Goal: Information Seeking & Learning: Find contact information

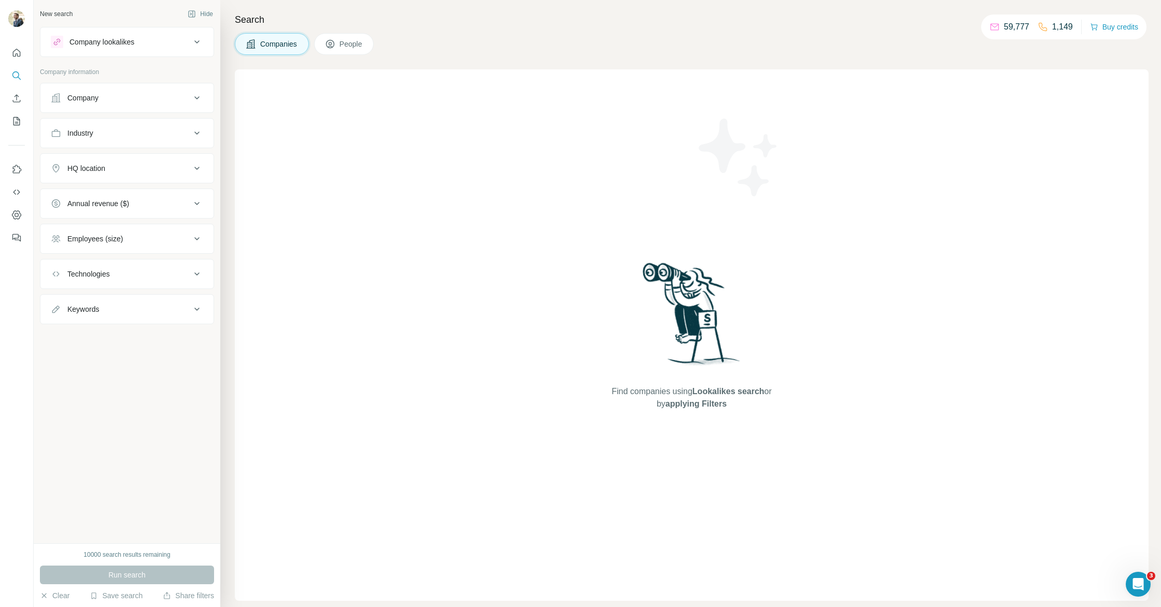
click at [123, 98] on div "Company" at bounding box center [121, 98] width 140 height 10
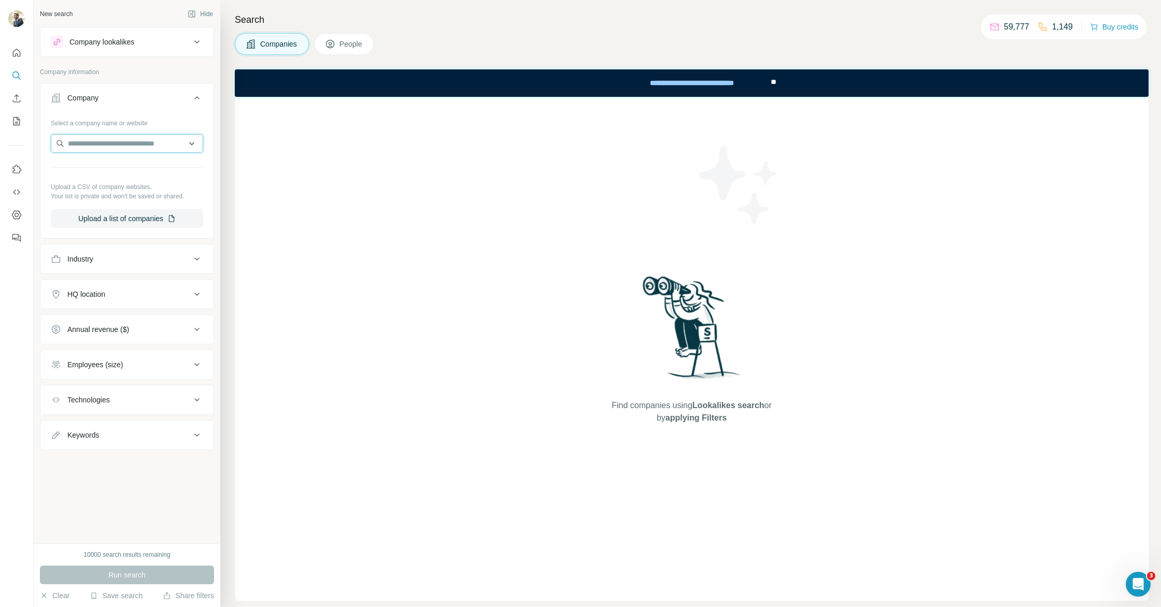
click at [124, 144] on input "text" at bounding box center [127, 143] width 152 height 19
paste input "**********"
type input "**********"
click at [176, 172] on div "Ciret France [DOMAIN_NAME]" at bounding box center [126, 172] width 147 height 28
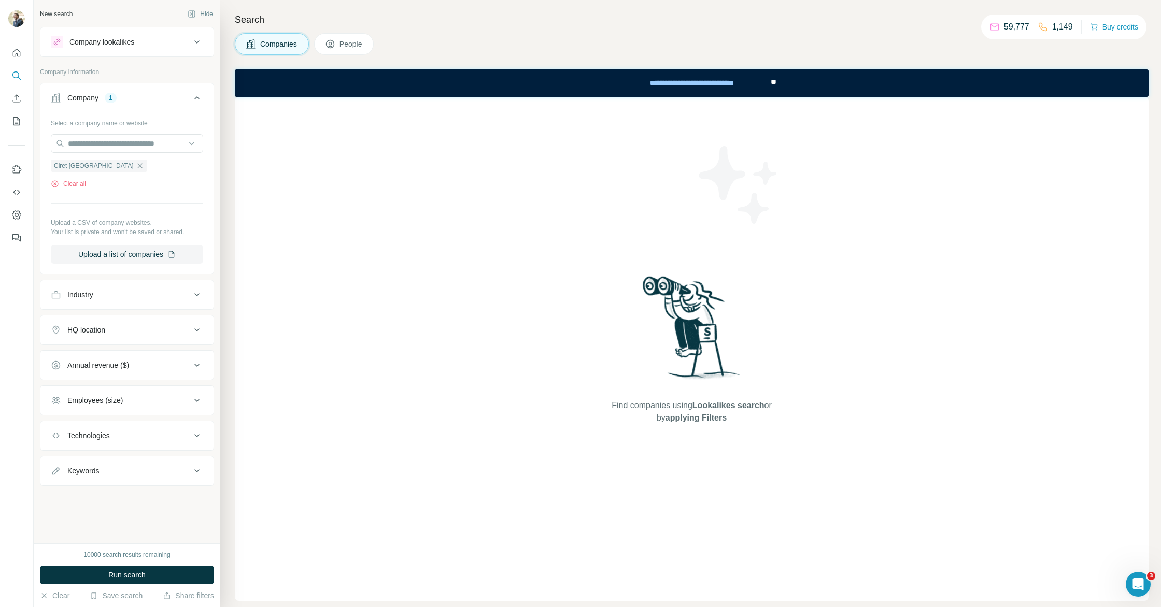
click at [151, 584] on button "Run search" at bounding box center [127, 575] width 174 height 19
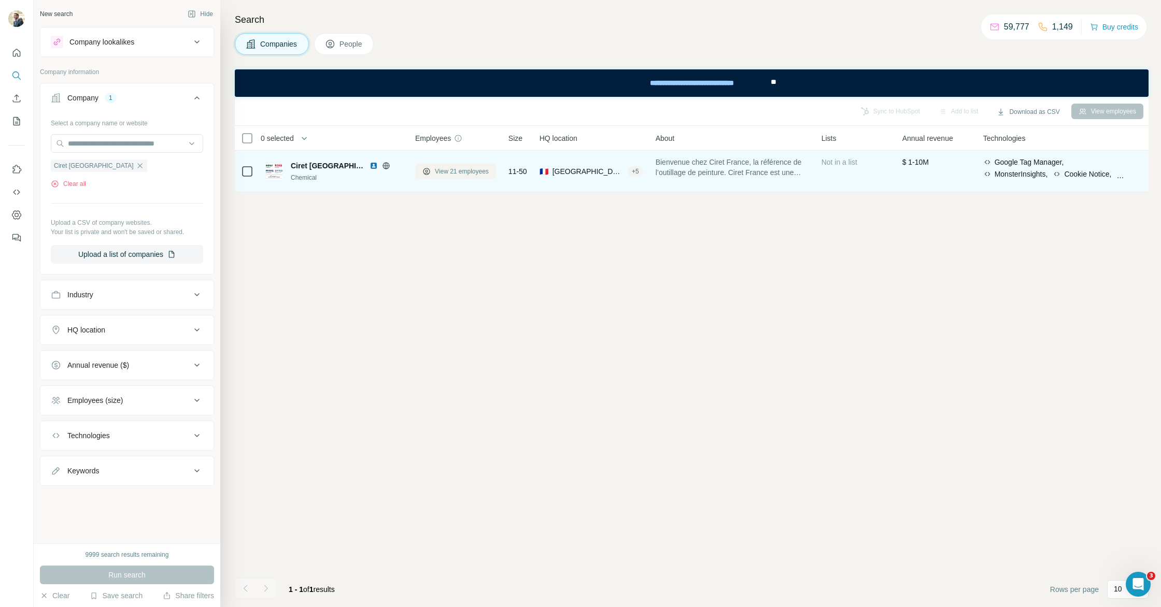
click at [467, 170] on span "View 21 employees" at bounding box center [462, 171] width 54 height 9
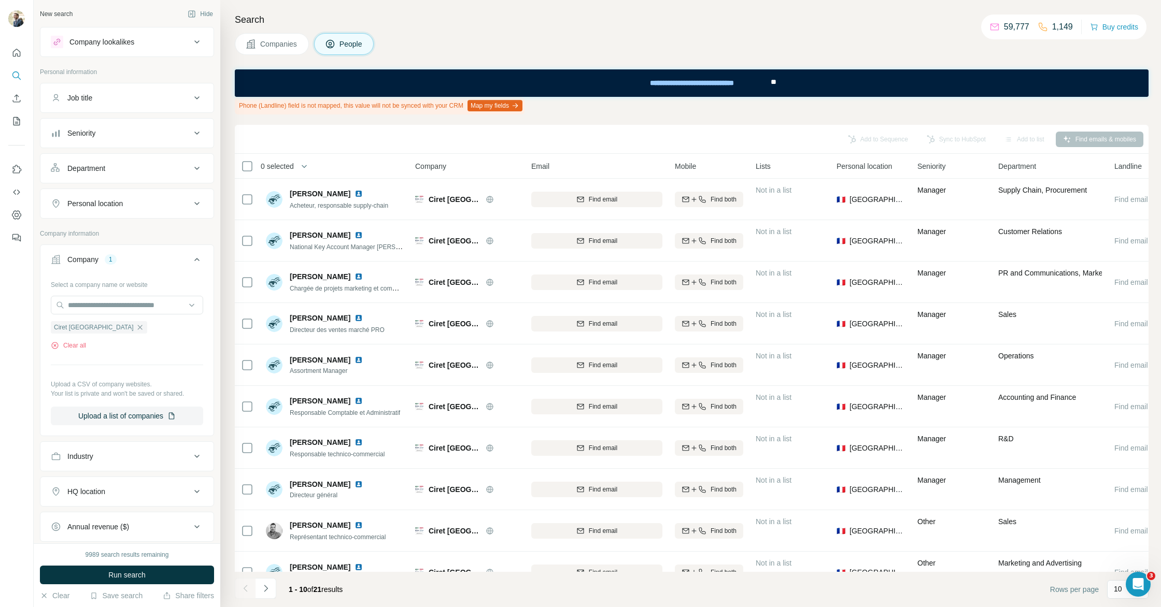
scroll to position [21, 0]
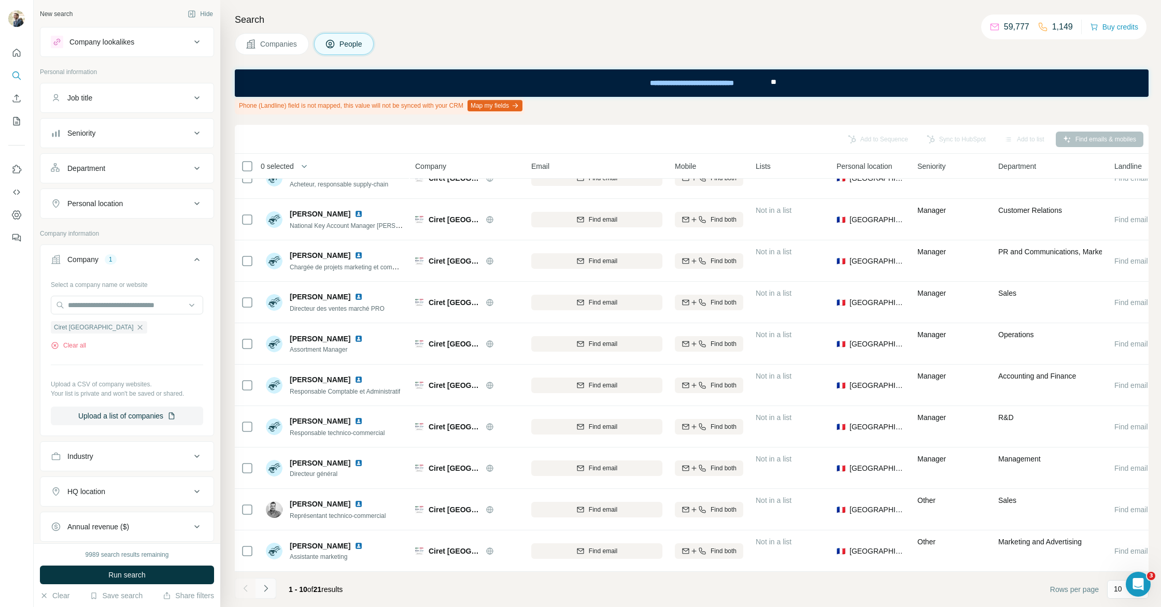
click at [269, 589] on icon "Navigate to next page" at bounding box center [266, 589] width 10 height 10
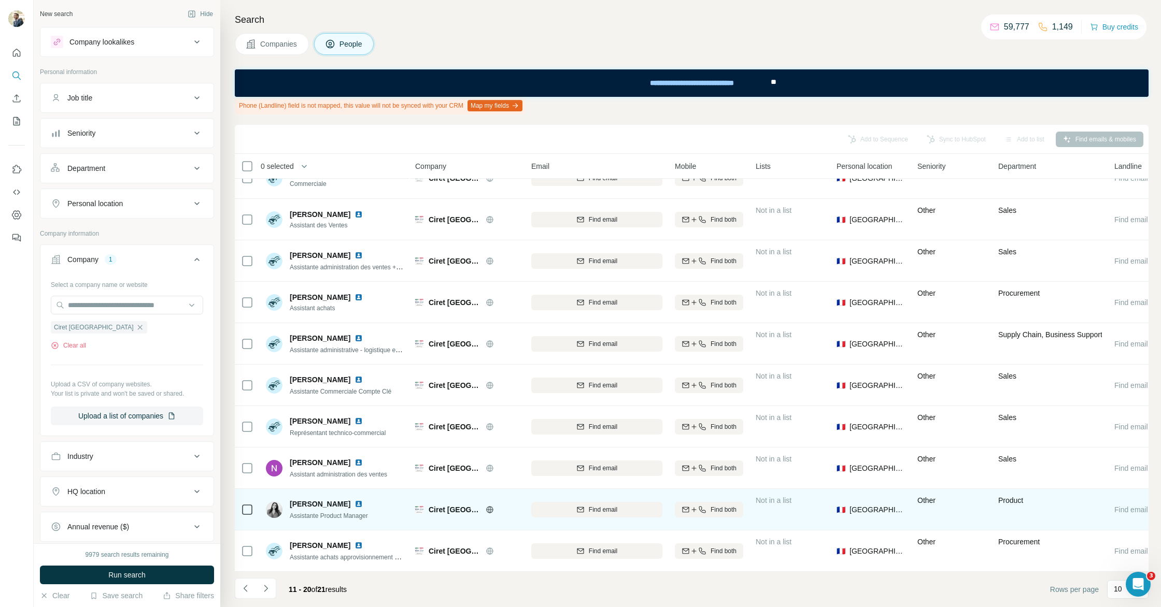
click at [354, 504] on img at bounding box center [358, 504] width 8 height 8
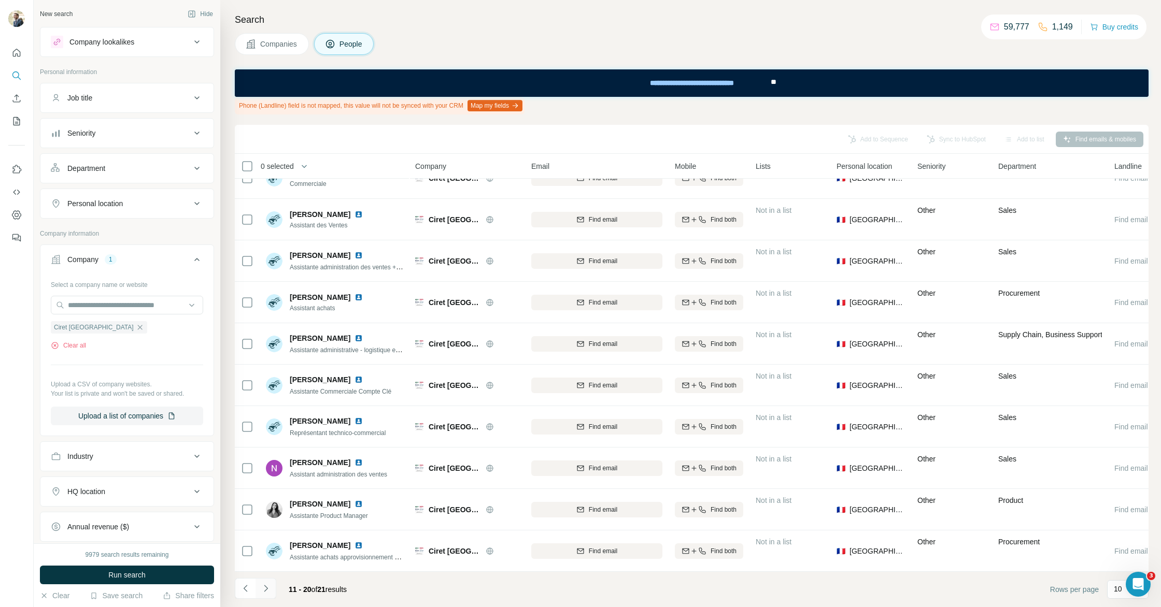
click at [269, 590] on icon "Navigate to next page" at bounding box center [266, 589] width 10 height 10
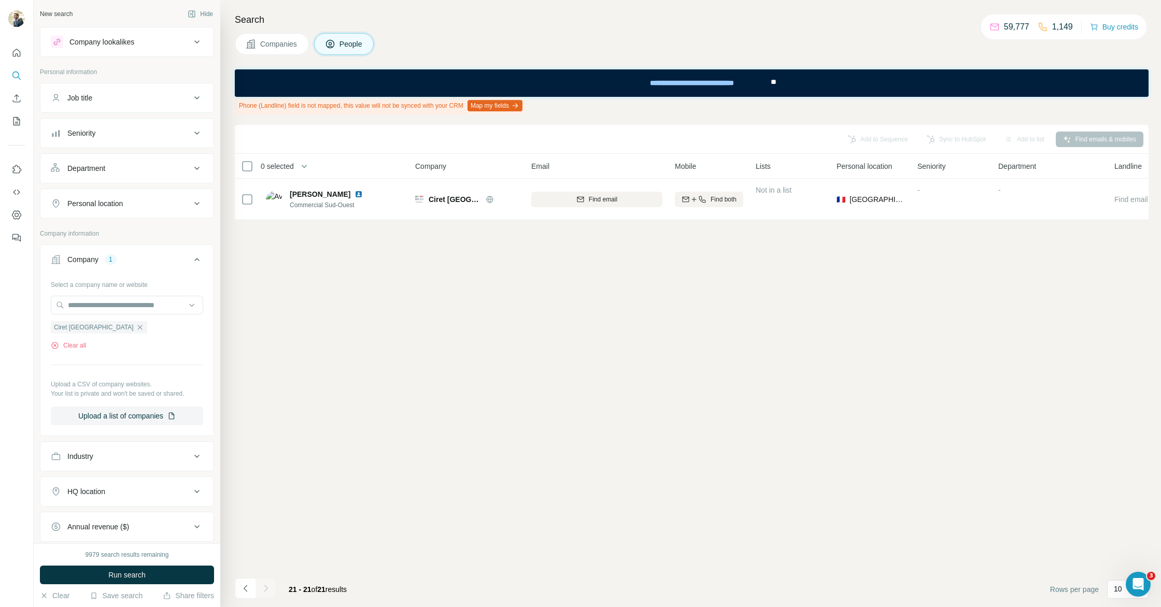
scroll to position [0, 0]
click at [242, 590] on icon "Navigate to previous page" at bounding box center [245, 589] width 10 height 10
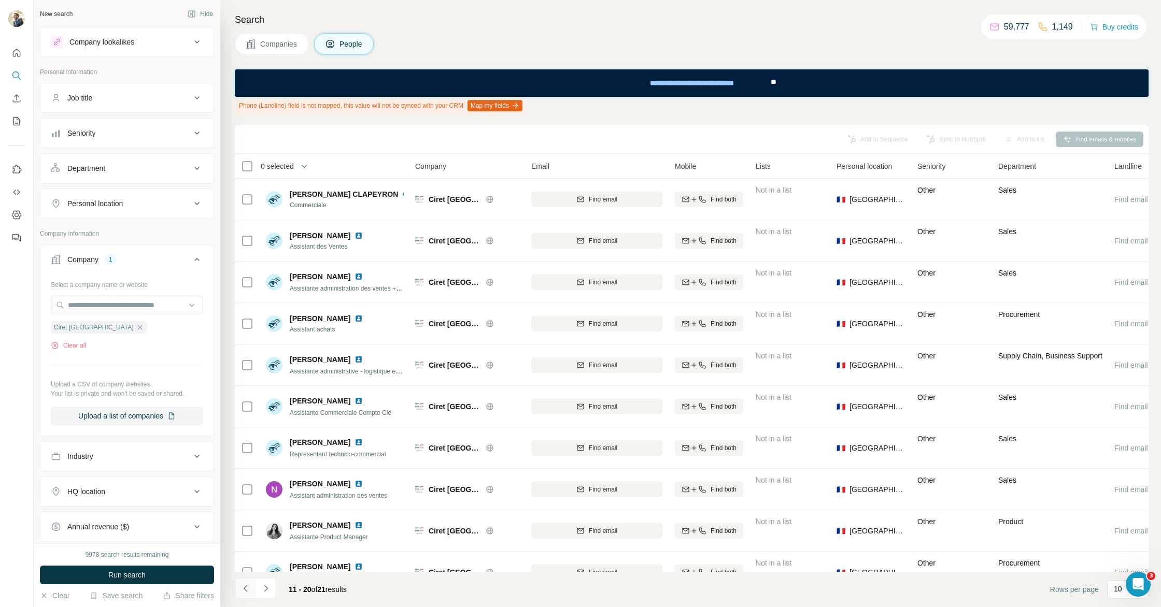
click at [242, 590] on icon "Navigate to previous page" at bounding box center [245, 589] width 10 height 10
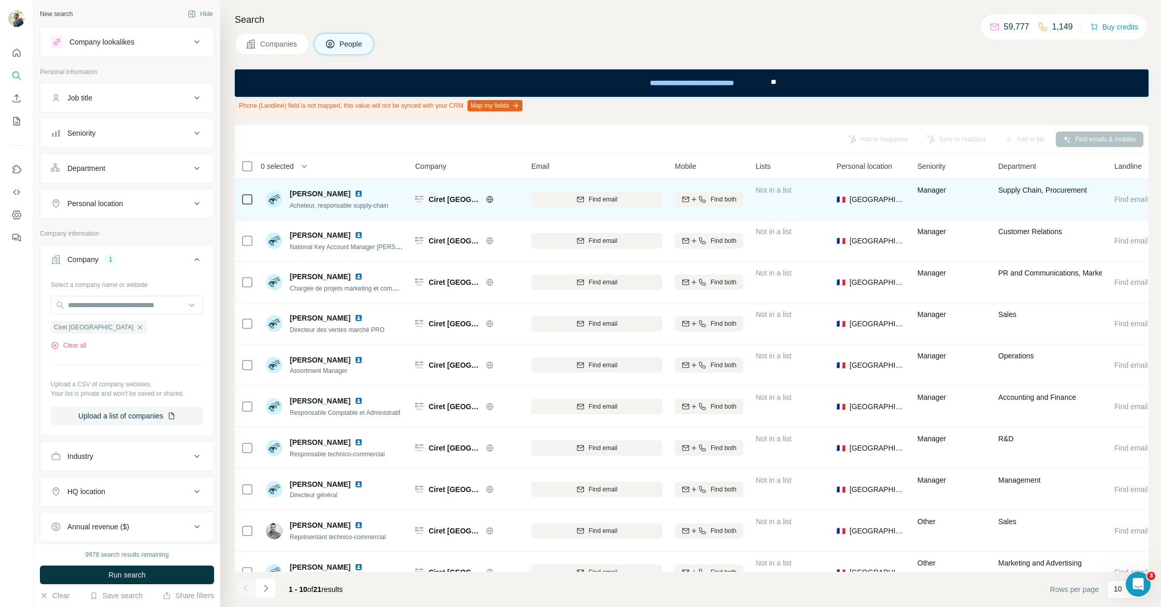
click at [357, 195] on img at bounding box center [358, 194] width 8 height 8
click at [633, 200] on div "Find email" at bounding box center [596, 199] width 131 height 9
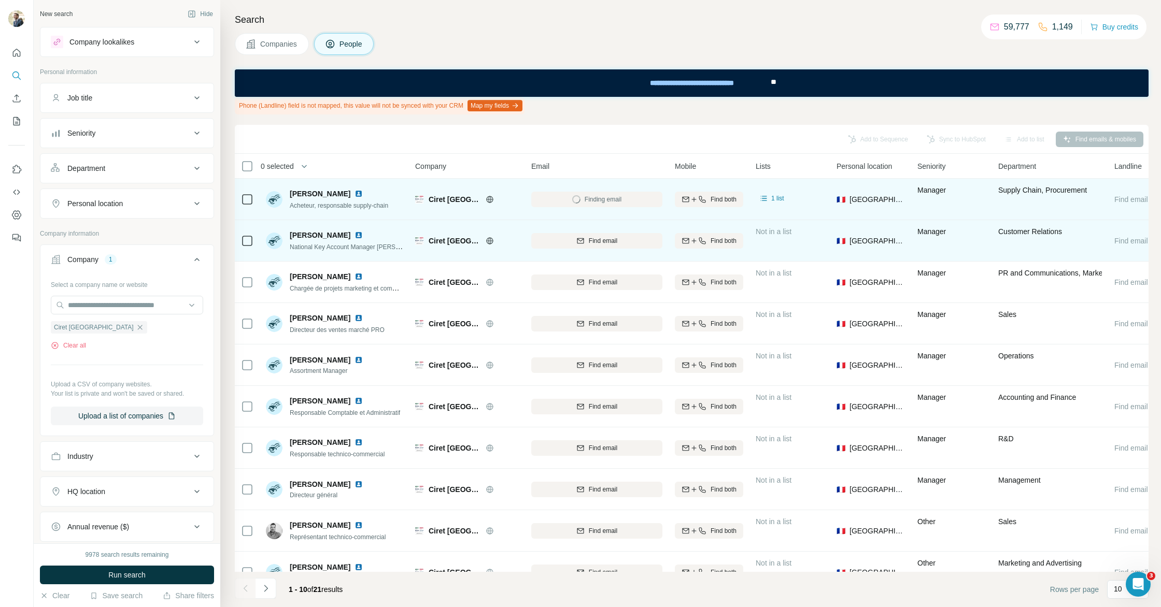
click at [359, 232] on img at bounding box center [358, 235] width 8 height 8
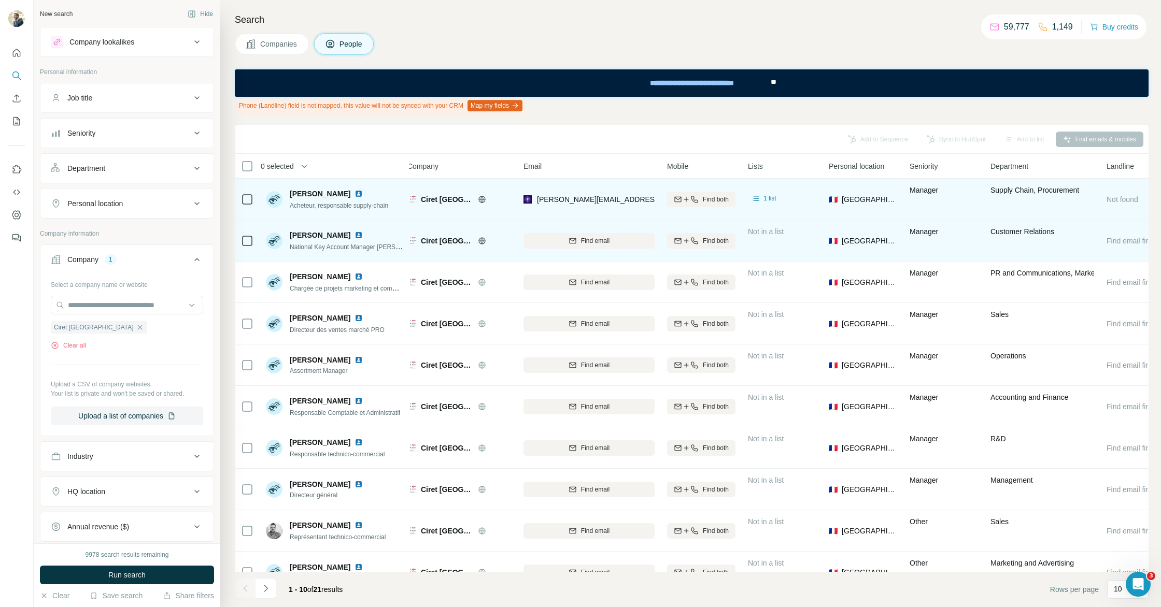
click at [363, 235] on img at bounding box center [358, 235] width 8 height 8
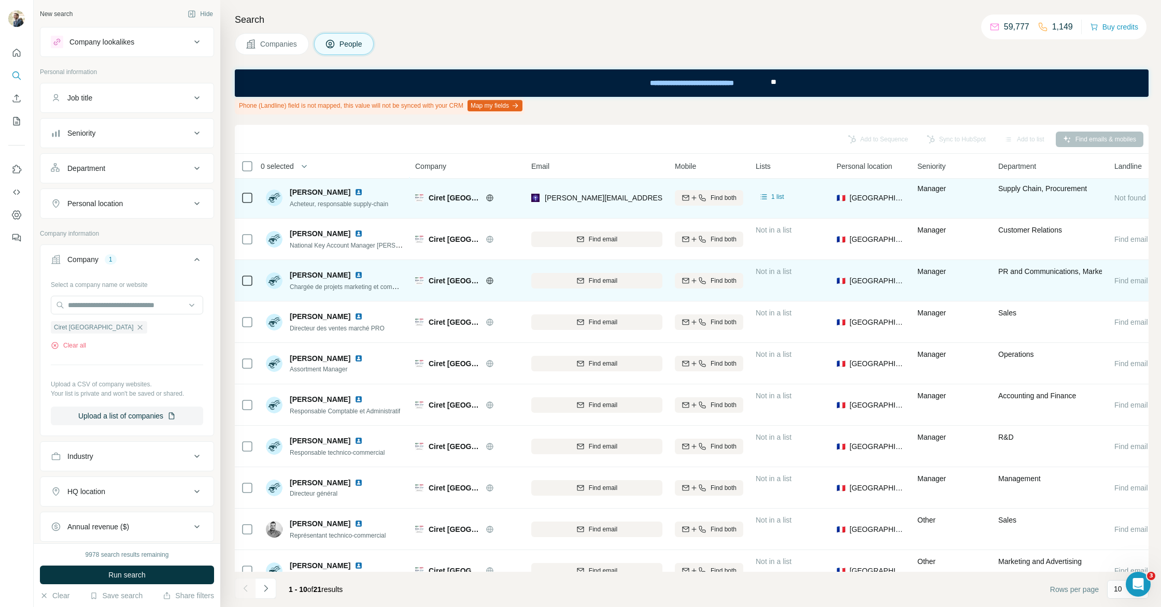
scroll to position [3, 0]
click at [354, 271] on img at bounding box center [358, 274] width 8 height 8
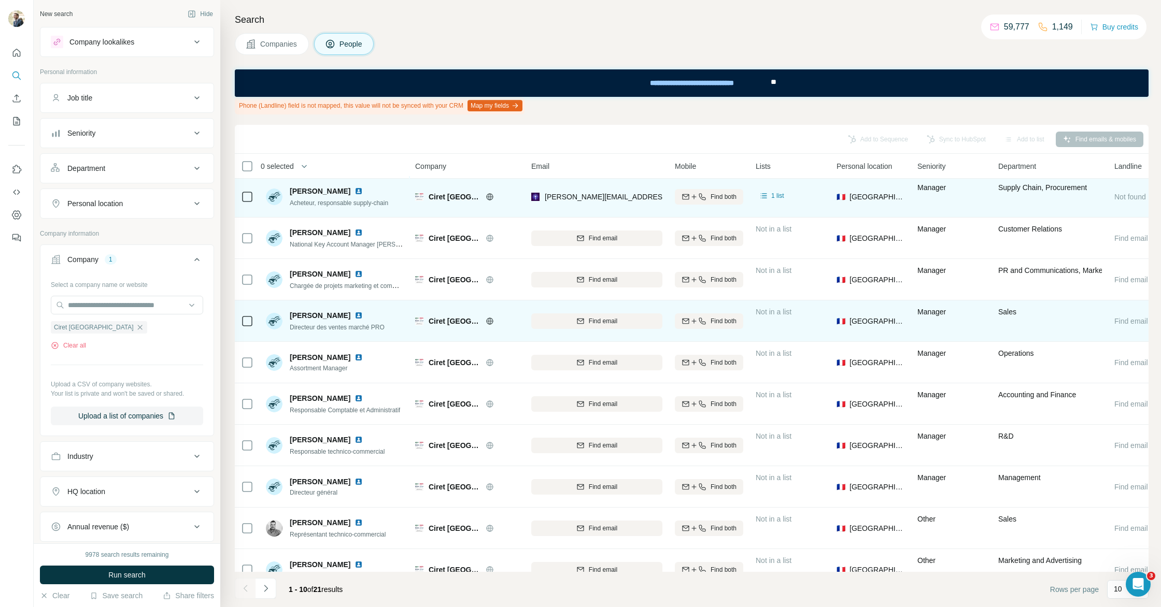
click at [354, 311] on img at bounding box center [358, 315] width 8 height 8
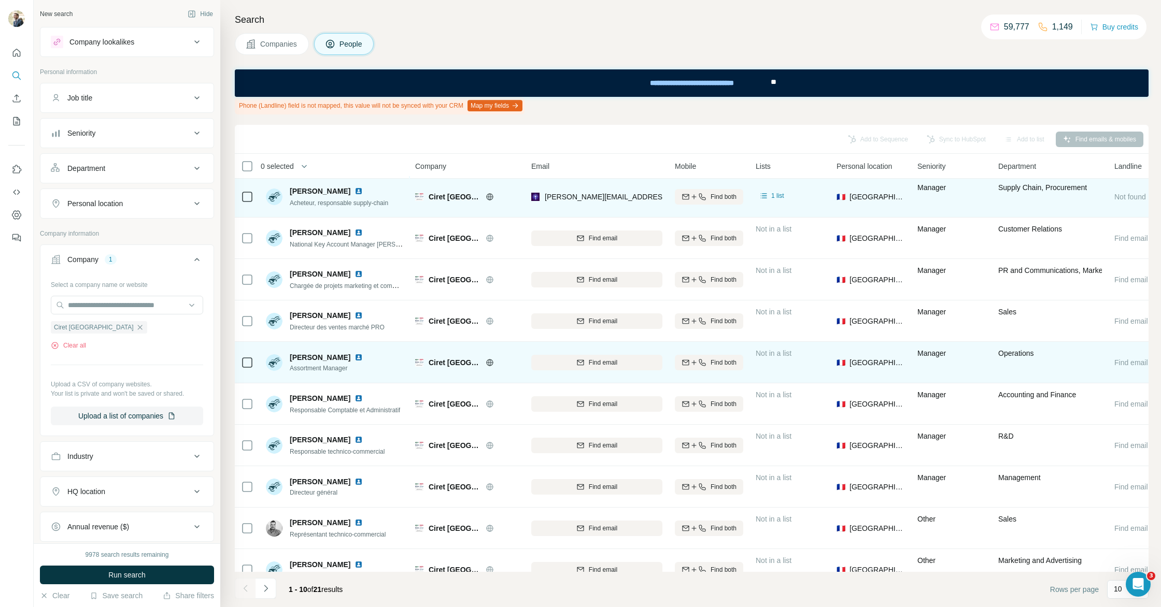
click at [359, 357] on img at bounding box center [358, 357] width 8 height 8
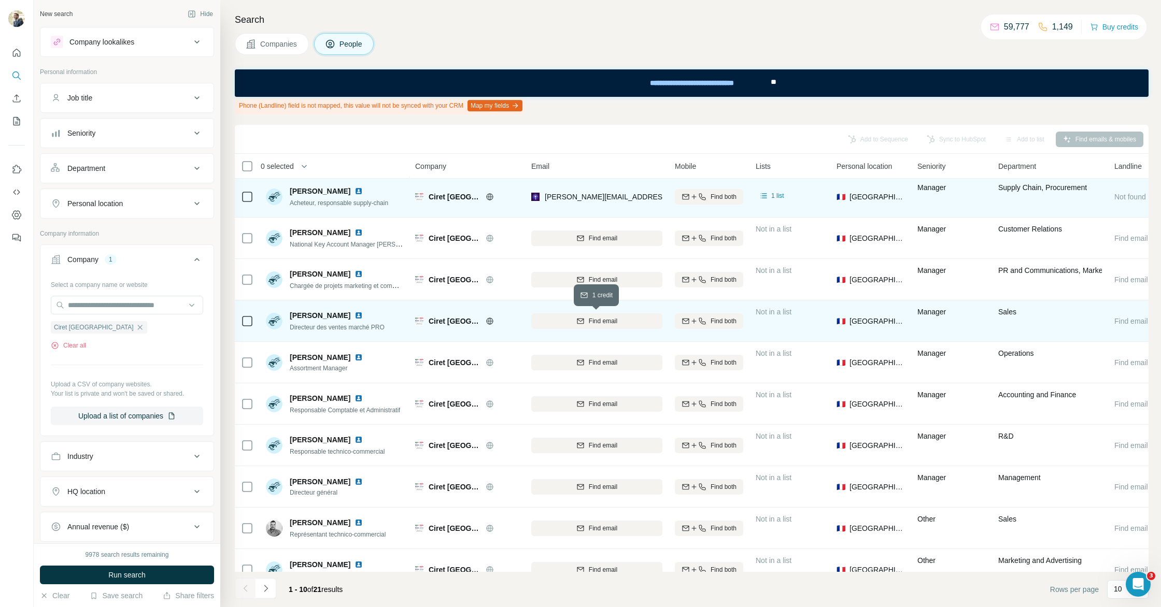
click at [585, 325] on div "Find email" at bounding box center [596, 321] width 131 height 9
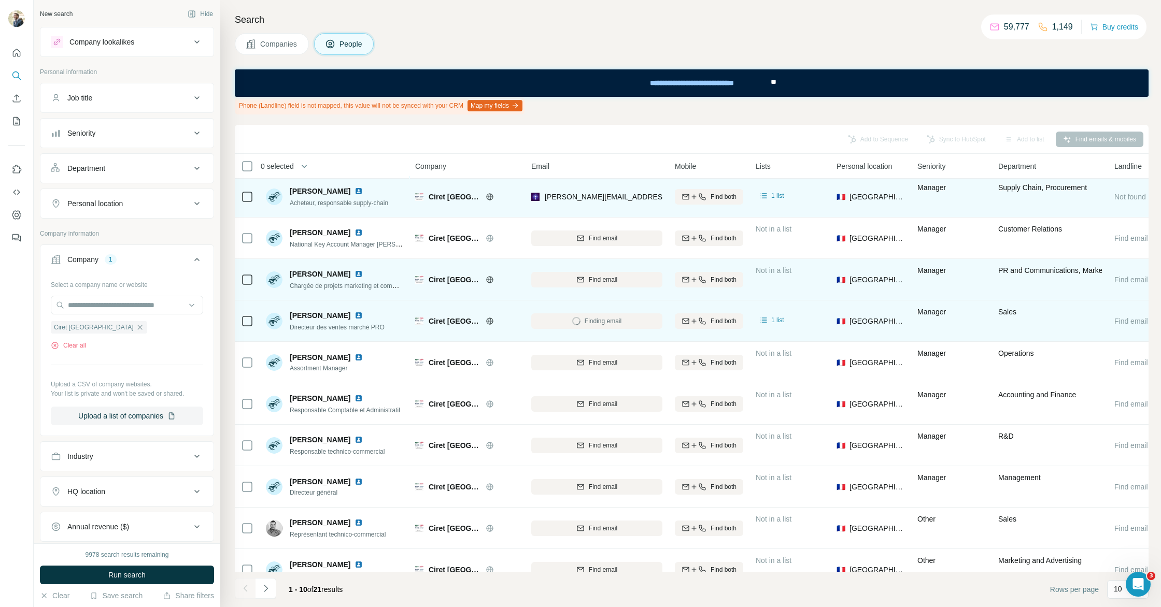
click at [354, 273] on img at bounding box center [358, 274] width 8 height 8
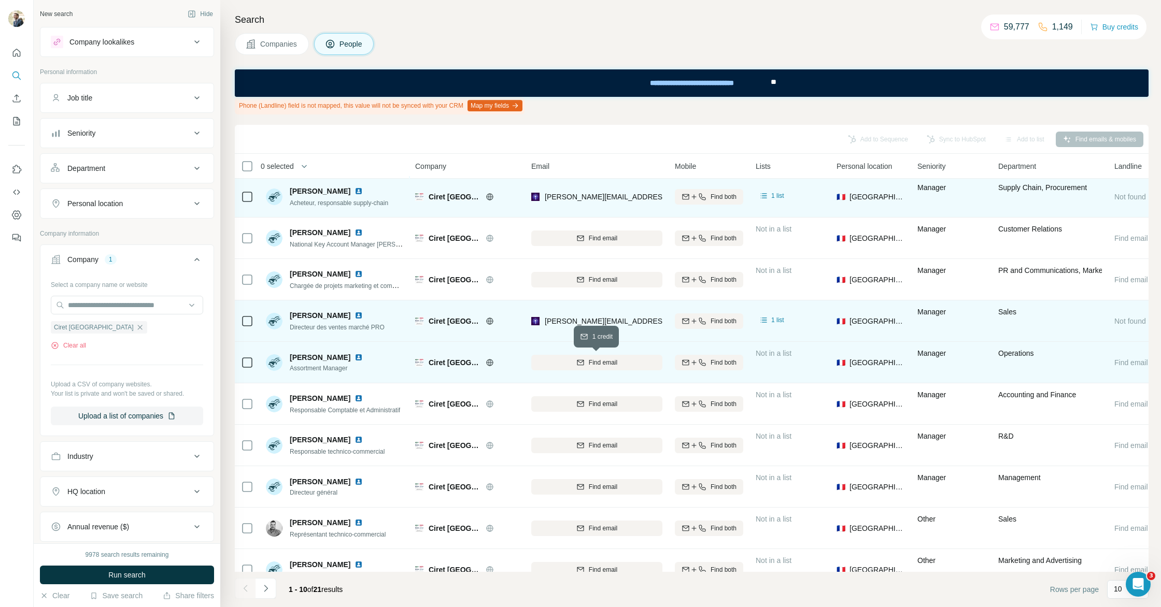
click at [590, 361] on span "Find email" at bounding box center [603, 362] width 29 height 9
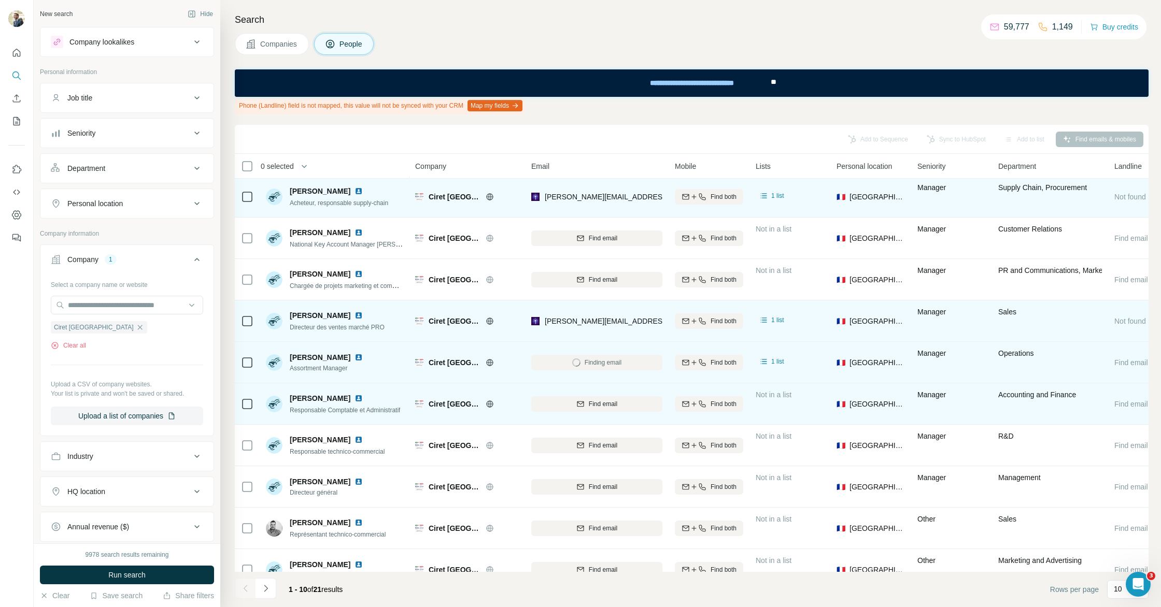
click at [354, 395] on img at bounding box center [358, 398] width 8 height 8
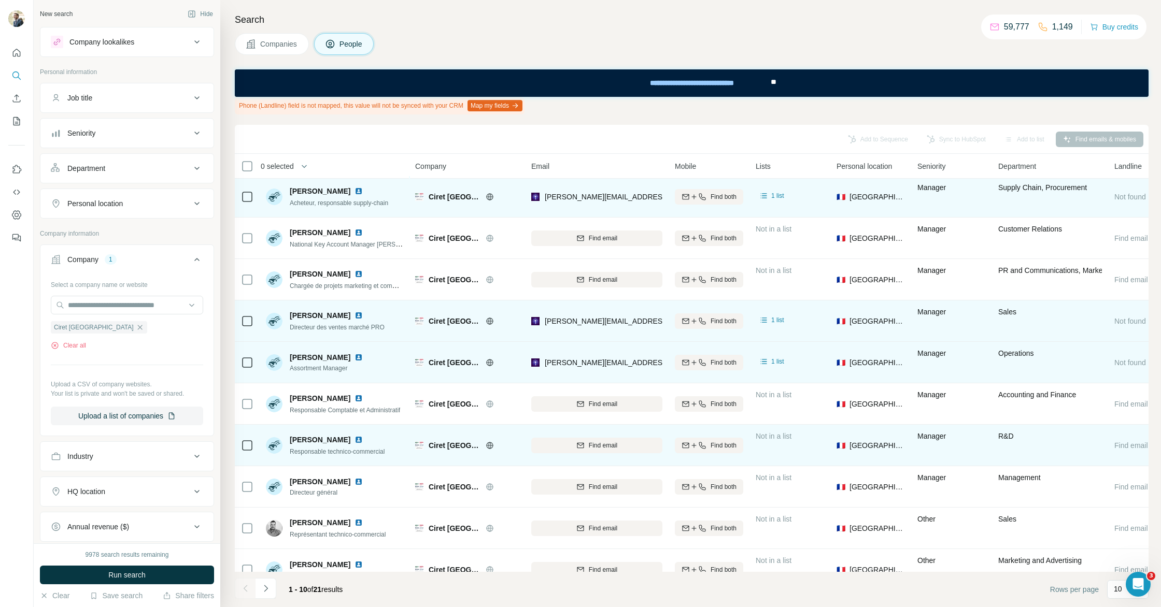
scroll to position [21, 0]
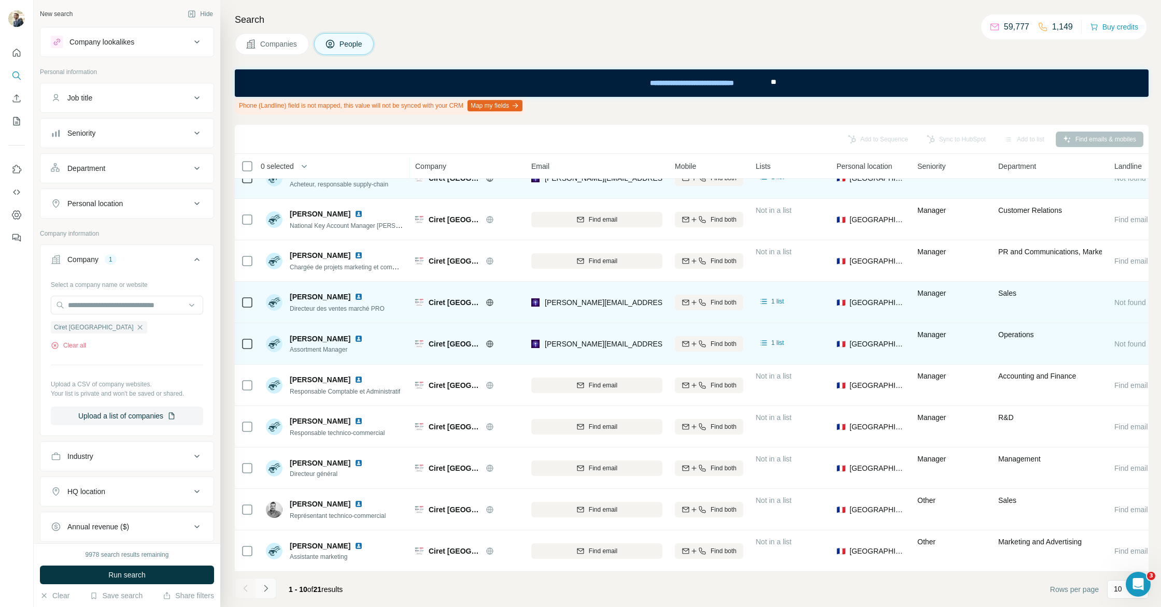
click at [267, 590] on icon "Navigate to next page" at bounding box center [266, 589] width 10 height 10
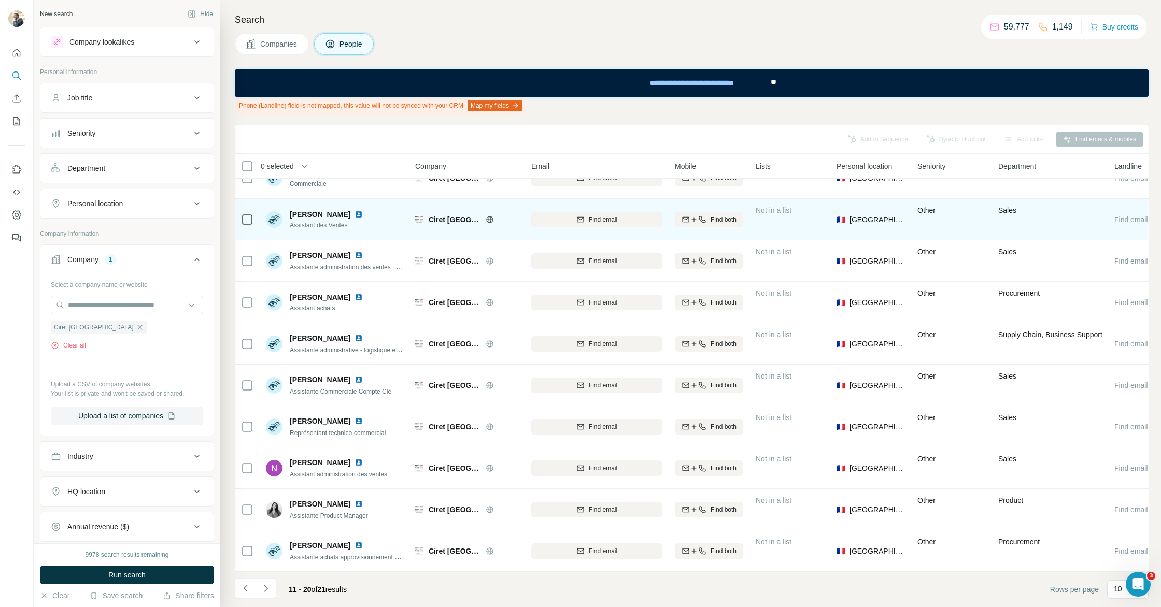
scroll to position [0, 0]
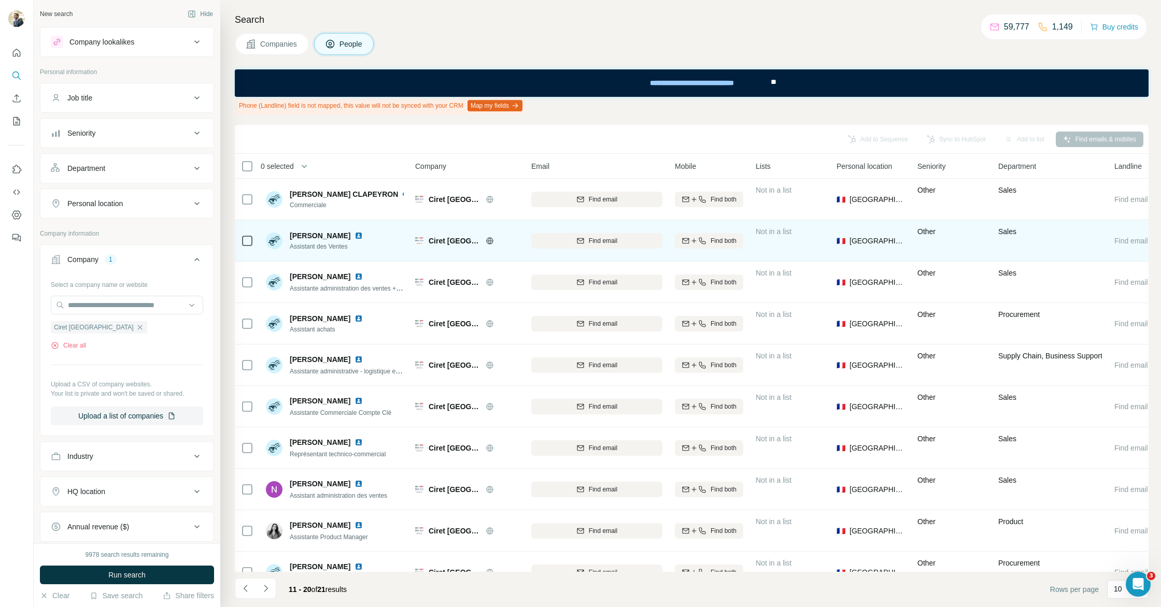
click at [363, 235] on img at bounding box center [358, 236] width 8 height 8
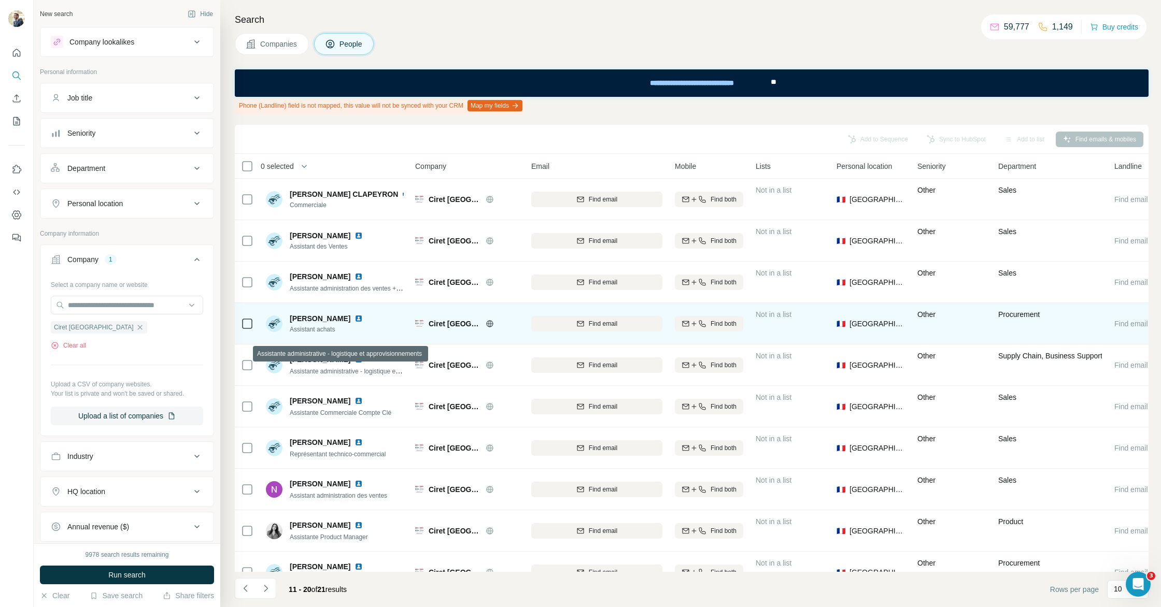
scroll to position [0, 4]
click at [354, 317] on img at bounding box center [358, 319] width 8 height 8
click at [573, 321] on icon "button" at bounding box center [577, 324] width 8 height 8
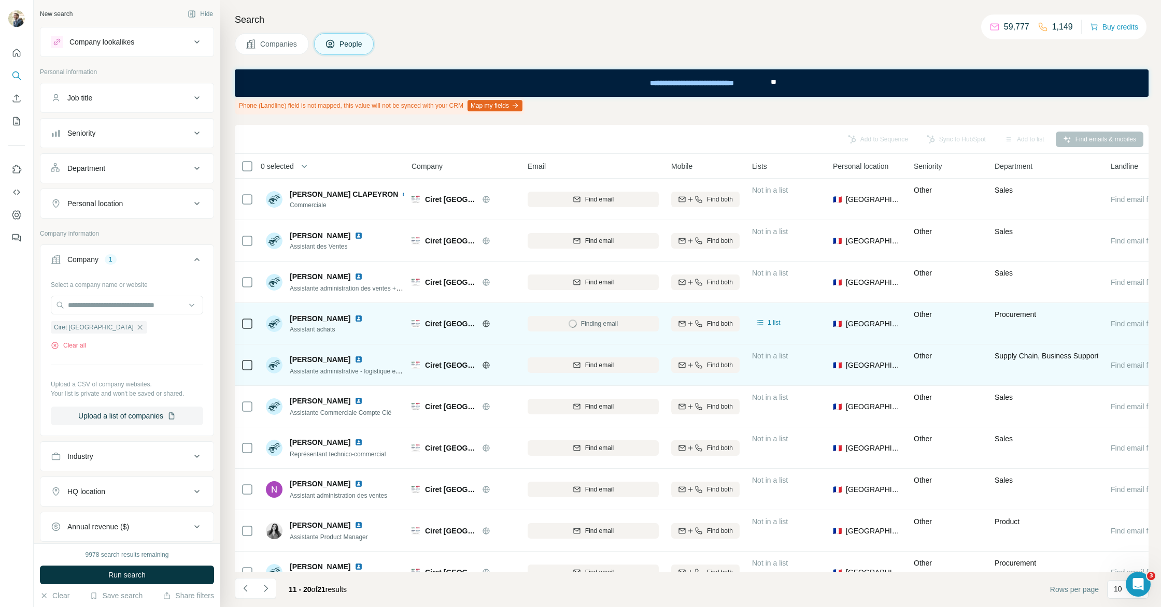
click at [354, 358] on div at bounding box center [360, 359] width 12 height 8
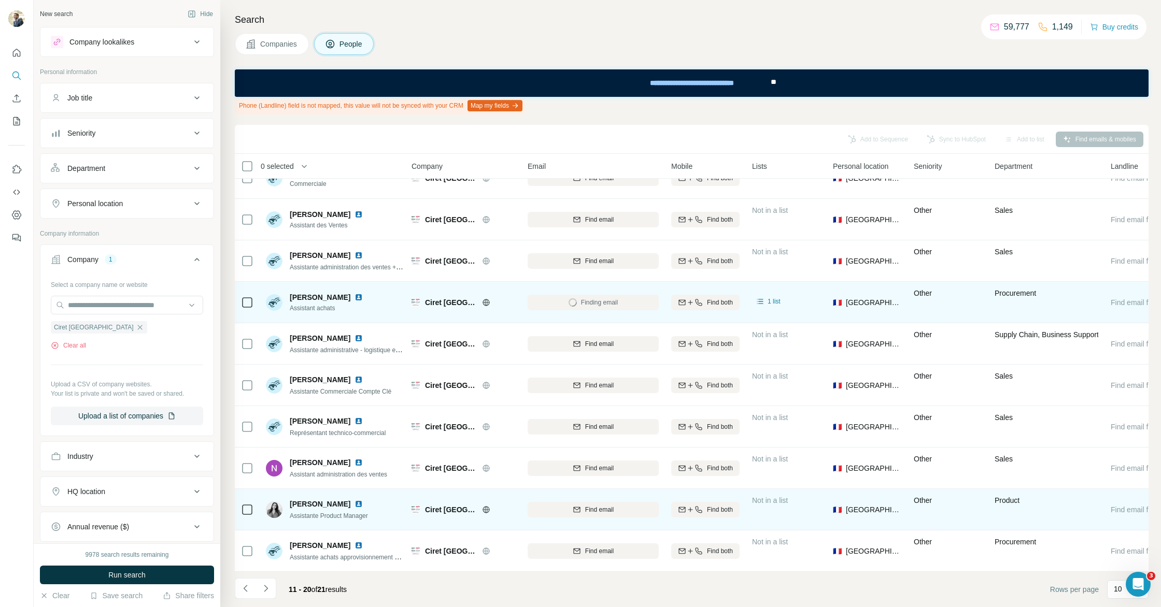
click at [354, 505] on img at bounding box center [358, 504] width 8 height 8
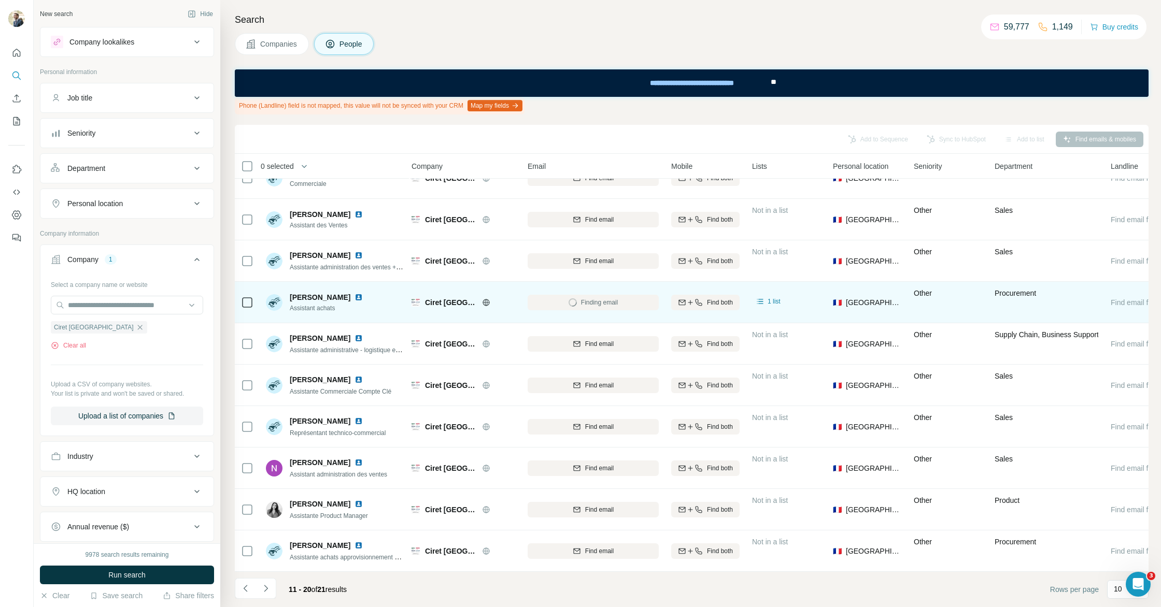
click at [260, 591] on button "Navigate to next page" at bounding box center [265, 588] width 21 height 21
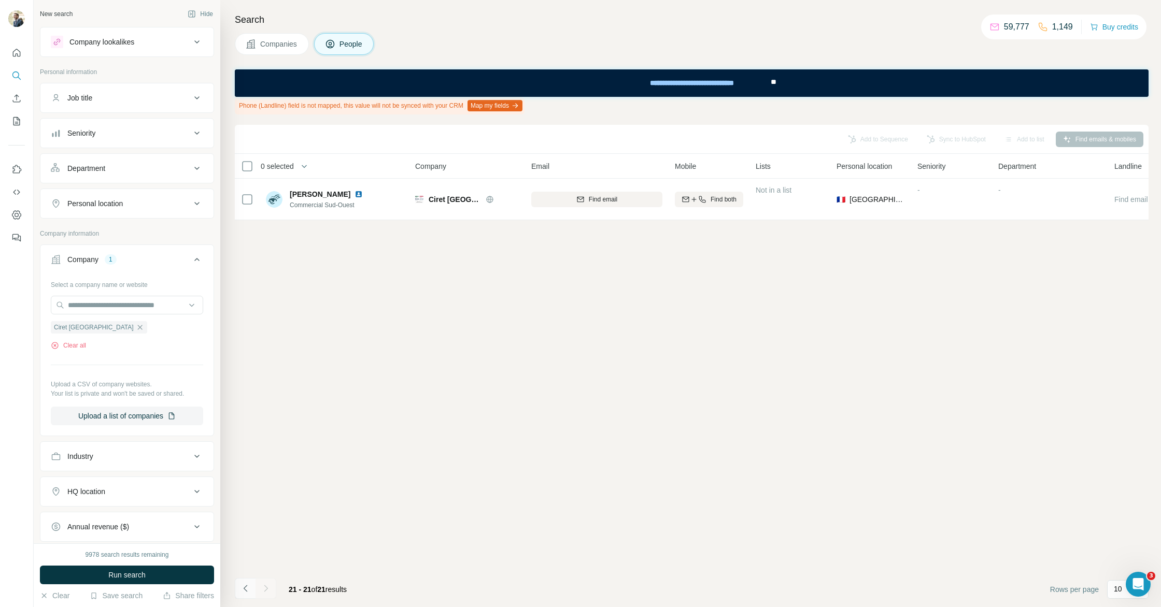
click at [247, 596] on button "Navigate to previous page" at bounding box center [245, 588] width 21 height 21
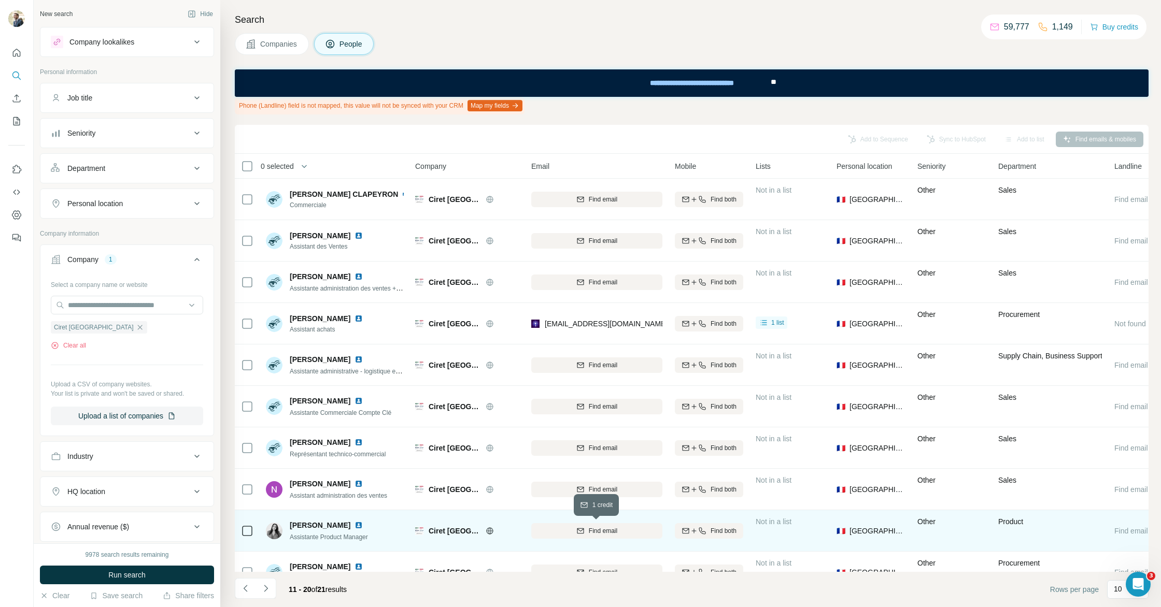
click at [590, 528] on span "Find email" at bounding box center [603, 531] width 29 height 9
click at [248, 594] on button "Navigate to previous page" at bounding box center [245, 588] width 21 height 21
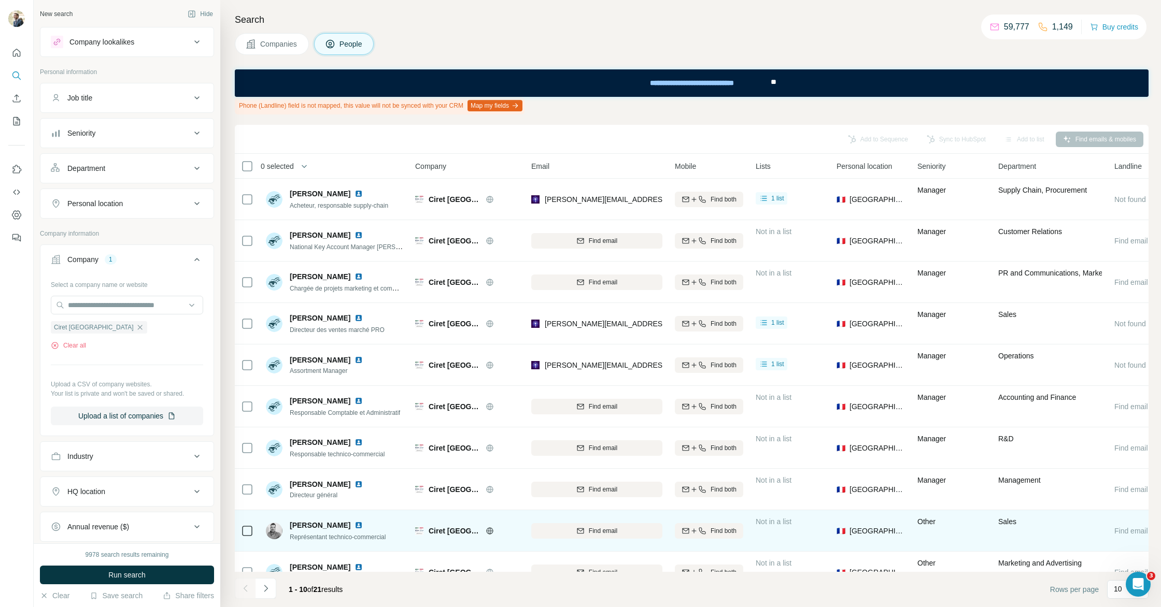
click at [247, 595] on div at bounding box center [245, 588] width 21 height 21
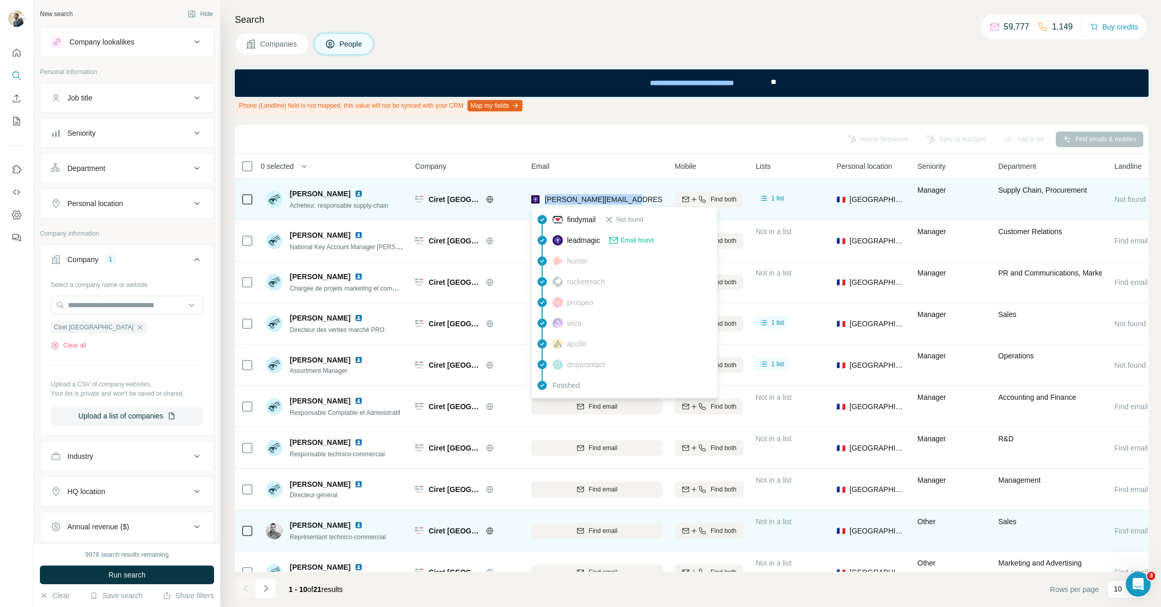
drag, startPoint x: 632, startPoint y: 196, endPoint x: 544, endPoint y: 203, distance: 88.9
click at [544, 203] on div "[PERSON_NAME][EMAIL_ADDRESS][PERSON_NAME][DOMAIN_NAME]" at bounding box center [596, 199] width 131 height 29
copy span "[PERSON_NAME][EMAIL_ADDRESS][PERSON_NAME][DOMAIN_NAME]"
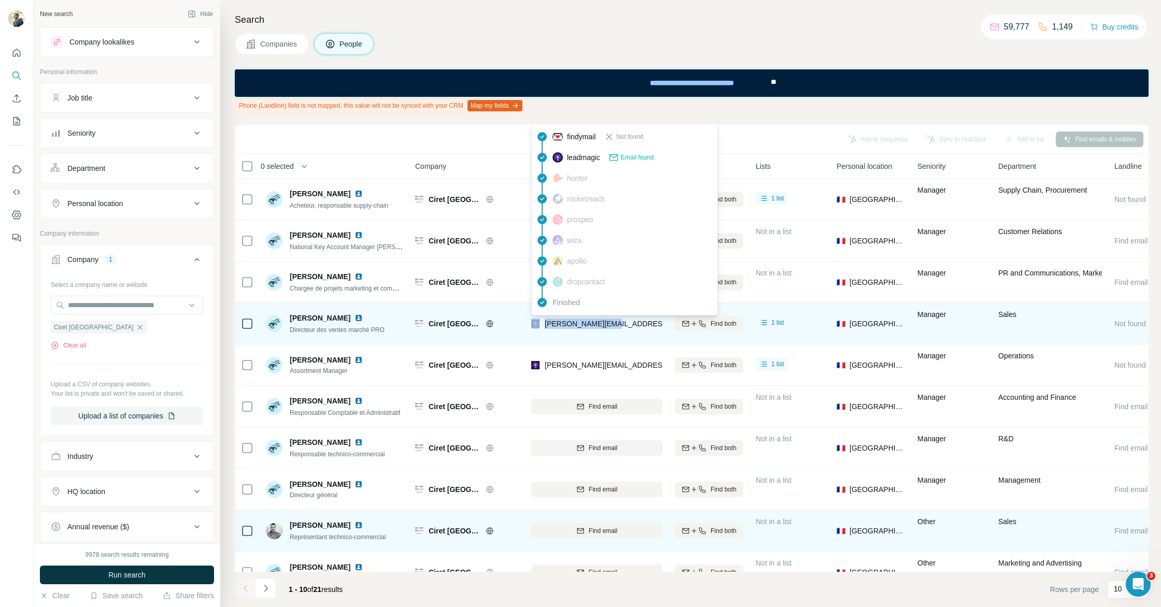
drag, startPoint x: 613, startPoint y: 322, endPoint x: 534, endPoint y: 322, distance: 78.3
click at [534, 322] on div "[PERSON_NAME][EMAIL_ADDRESS][DOMAIN_NAME]" at bounding box center [596, 323] width 131 height 29
drag, startPoint x: 590, startPoint y: 326, endPoint x: 595, endPoint y: 326, distance: 5.7
click at [592, 326] on span "[PERSON_NAME][EMAIL_ADDRESS][DOMAIN_NAME]" at bounding box center [636, 324] width 182 height 8
drag, startPoint x: 606, startPoint y: 325, endPoint x: 543, endPoint y: 327, distance: 63.8
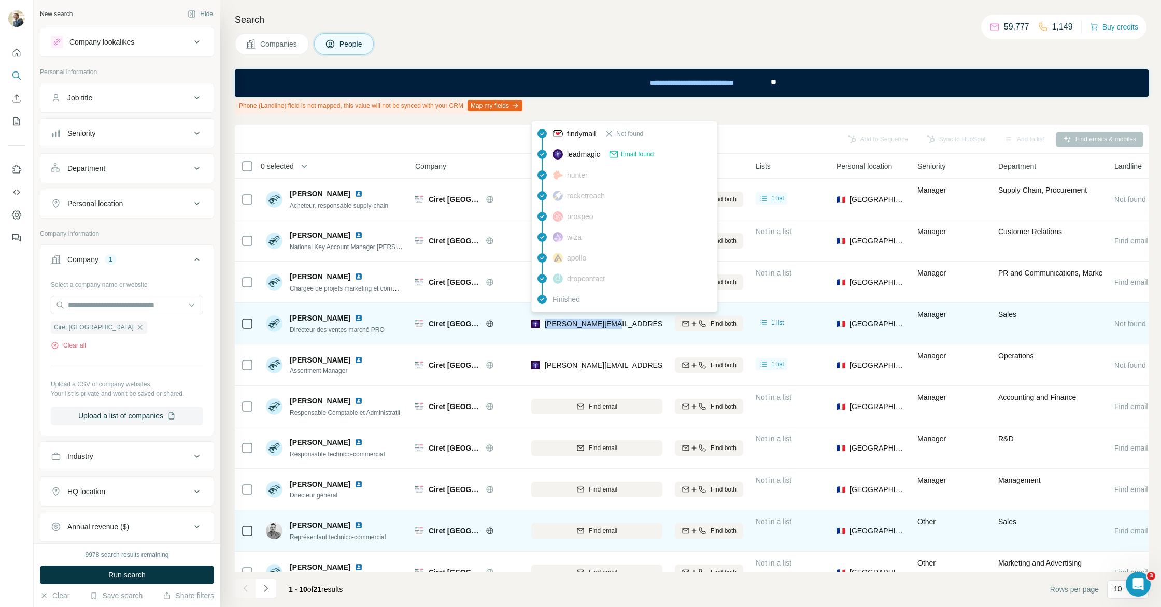
click at [543, 327] on div "[PERSON_NAME][EMAIL_ADDRESS][DOMAIN_NAME]" at bounding box center [596, 323] width 131 height 29
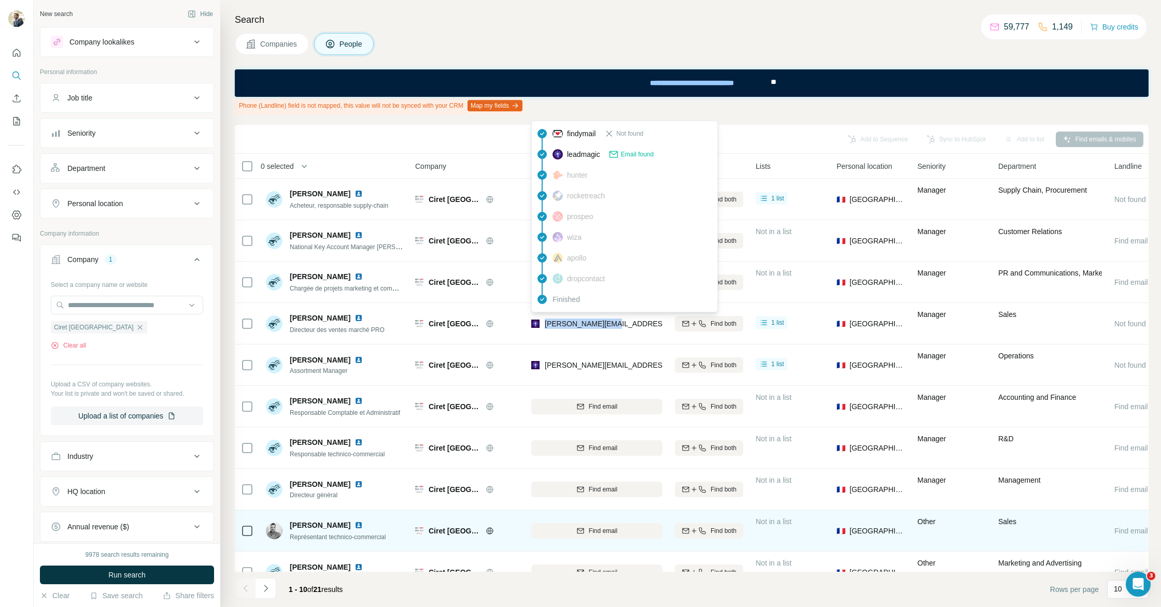
copy span "[PERSON_NAME][EMAIL_ADDRESS][DOMAIN_NAME]"
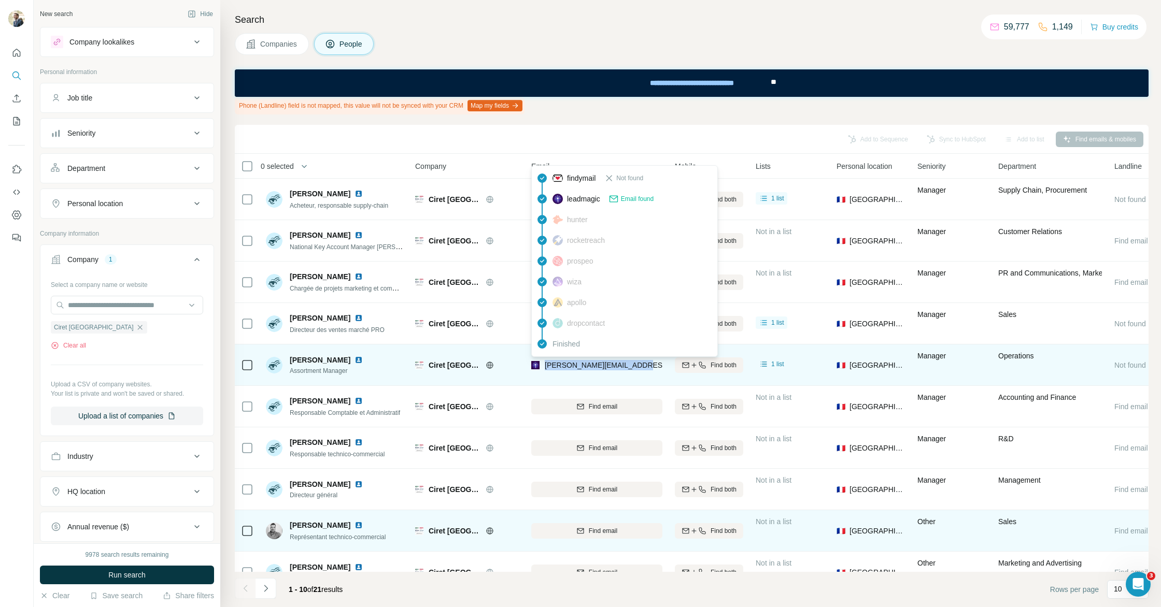
drag, startPoint x: 602, startPoint y: 365, endPoint x: 544, endPoint y: 367, distance: 58.6
click at [544, 367] on div "[PERSON_NAME][EMAIL_ADDRESS][DOMAIN_NAME]" at bounding box center [596, 365] width 131 height 29
copy span "[PERSON_NAME][EMAIL_ADDRESS][DOMAIN_NAME]"
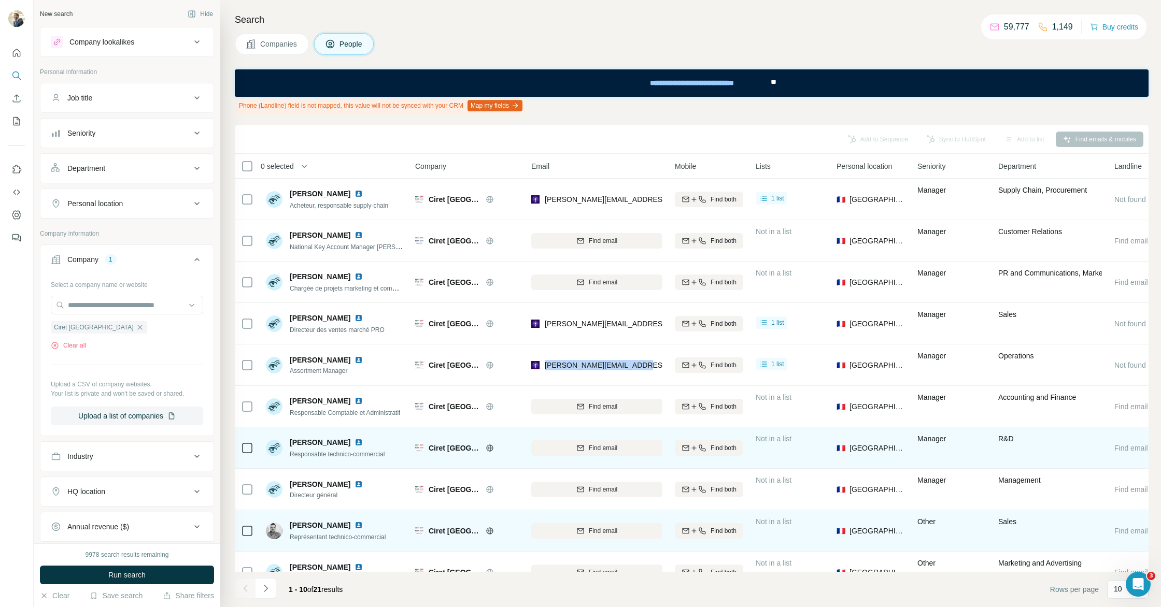
scroll to position [21, 0]
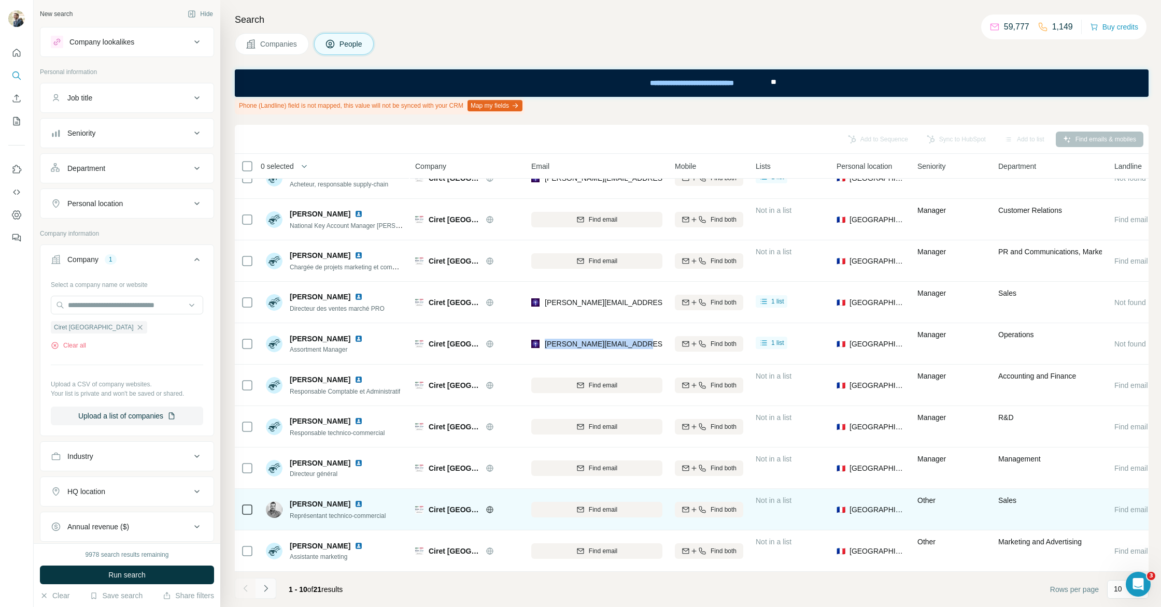
click at [264, 588] on icon "Navigate to next page" at bounding box center [266, 589] width 10 height 10
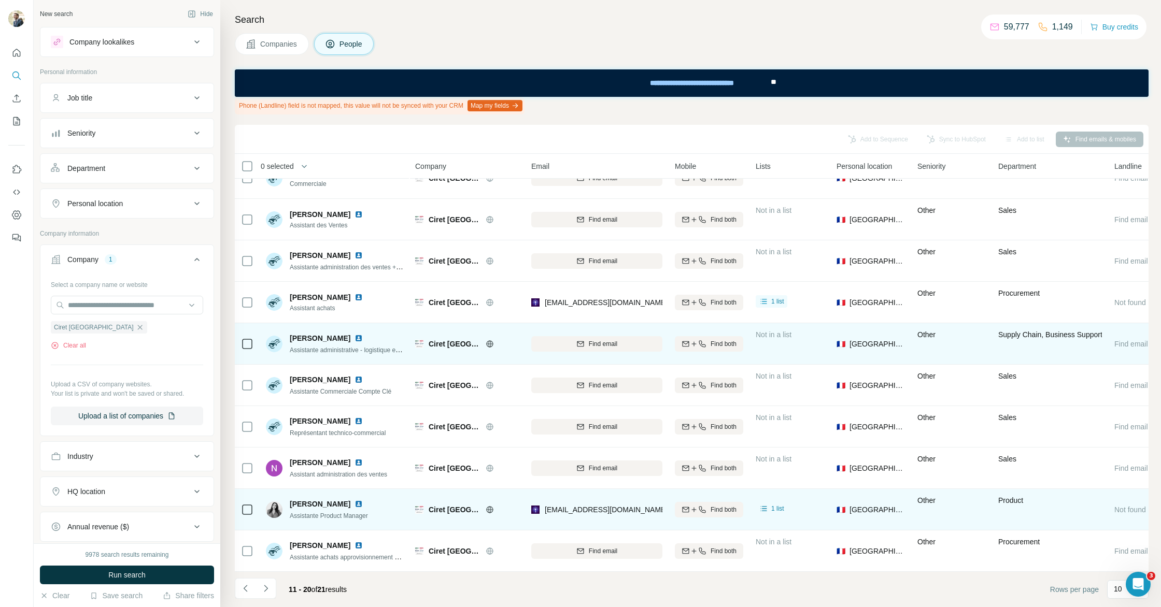
scroll to position [0, 0]
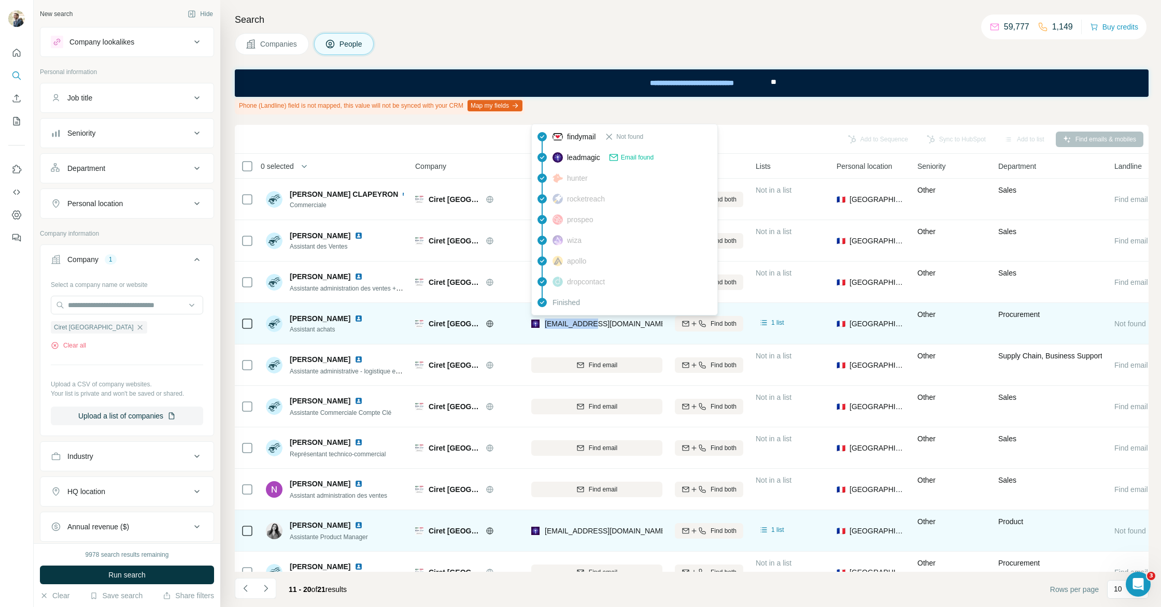
drag, startPoint x: 592, startPoint y: 323, endPoint x: 543, endPoint y: 326, distance: 48.8
click at [543, 326] on div "[EMAIL_ADDRESS][DOMAIN_NAME]" at bounding box center [596, 323] width 131 height 29
copy span "[EMAIL_ADDRESS][DOMAIN_NAME]"
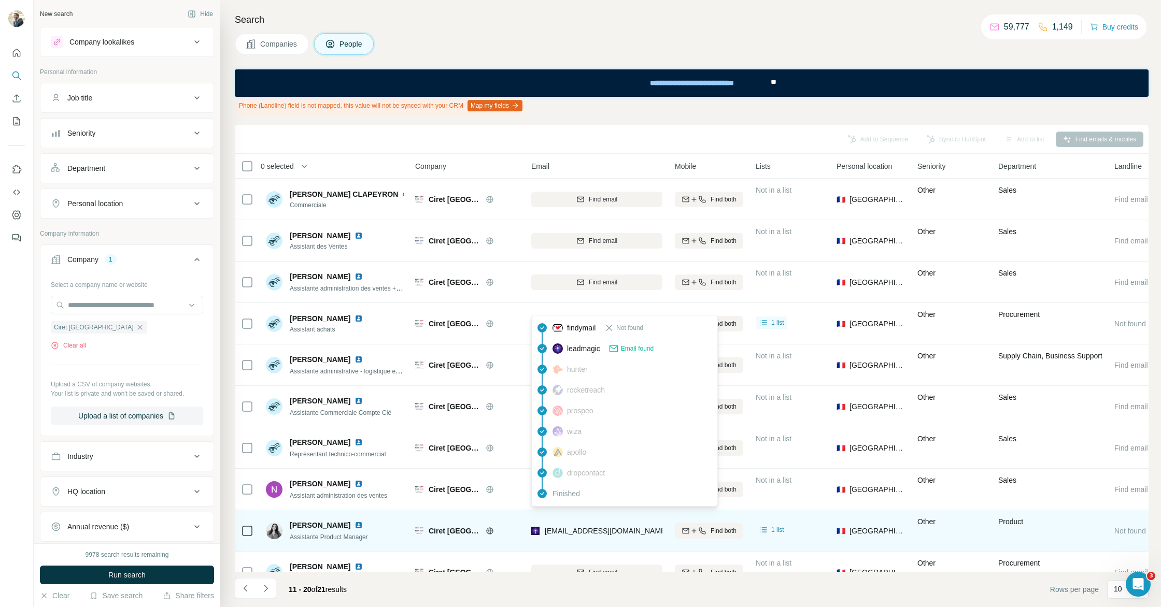
scroll to position [21, 0]
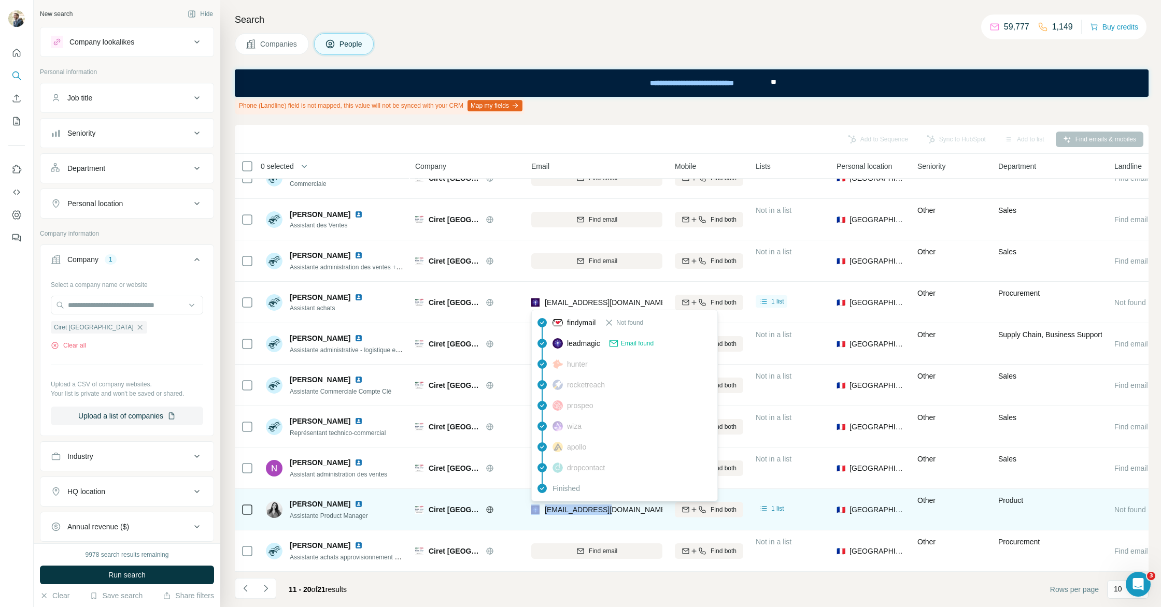
drag, startPoint x: 607, startPoint y: 512, endPoint x: 539, endPoint y: 511, distance: 68.4
click at [539, 511] on div "[EMAIL_ADDRESS][DOMAIN_NAME]" at bounding box center [596, 509] width 131 height 29
copy div "[EMAIL_ADDRESS][DOMAIN_NAME]"
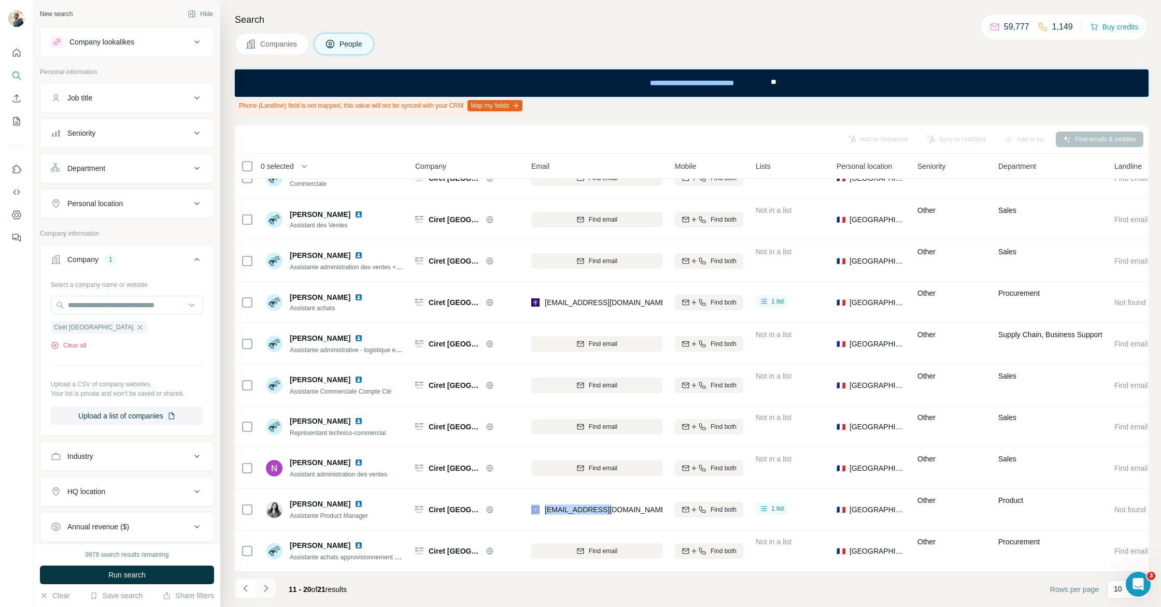
click at [261, 589] on icon "Navigate to next page" at bounding box center [266, 589] width 10 height 10
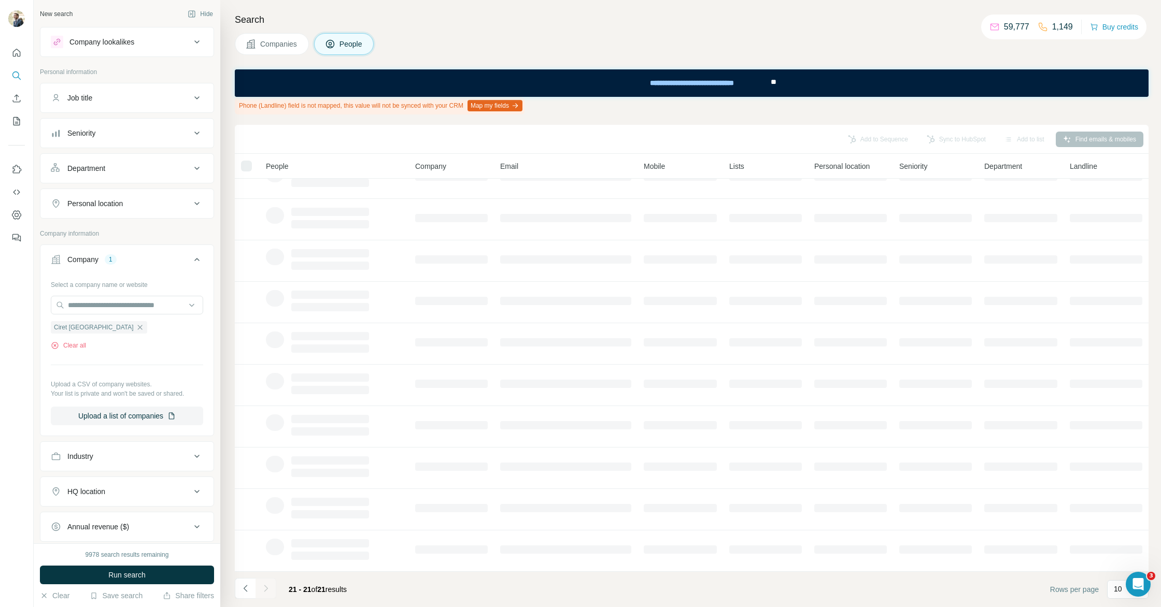
scroll to position [0, 0]
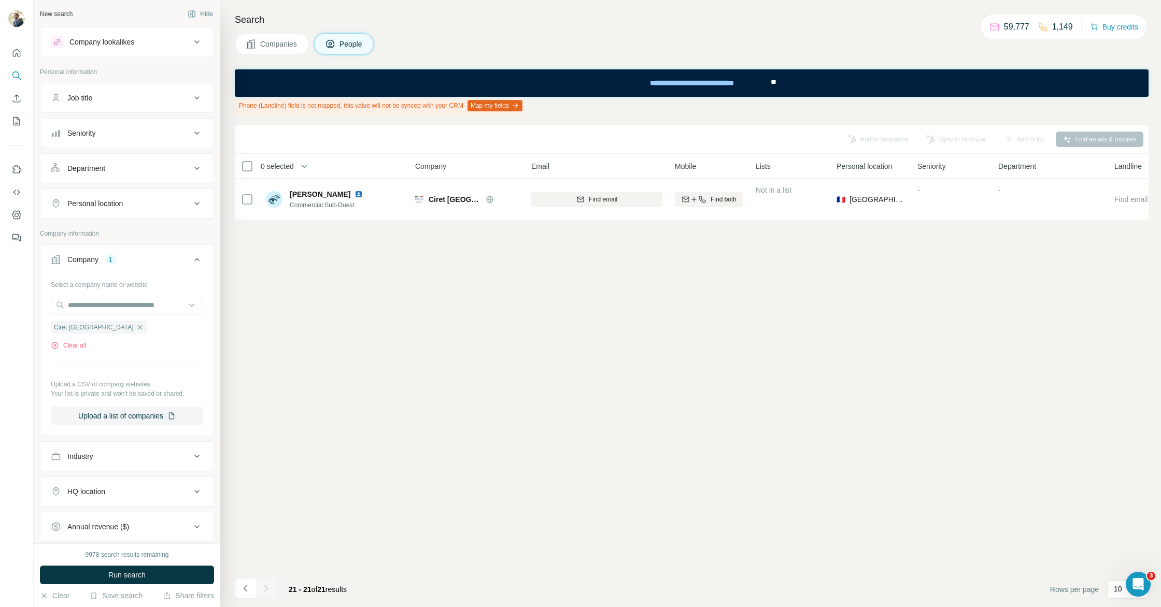
click at [115, 99] on div "Job title" at bounding box center [121, 98] width 140 height 10
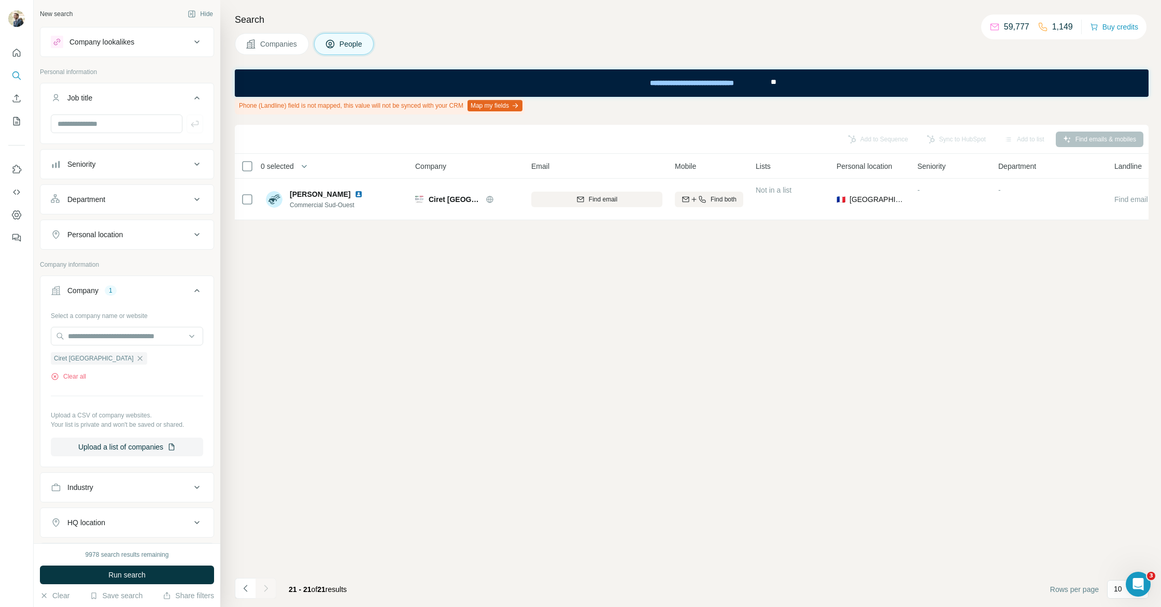
click at [136, 360] on icon "button" at bounding box center [140, 358] width 8 height 8
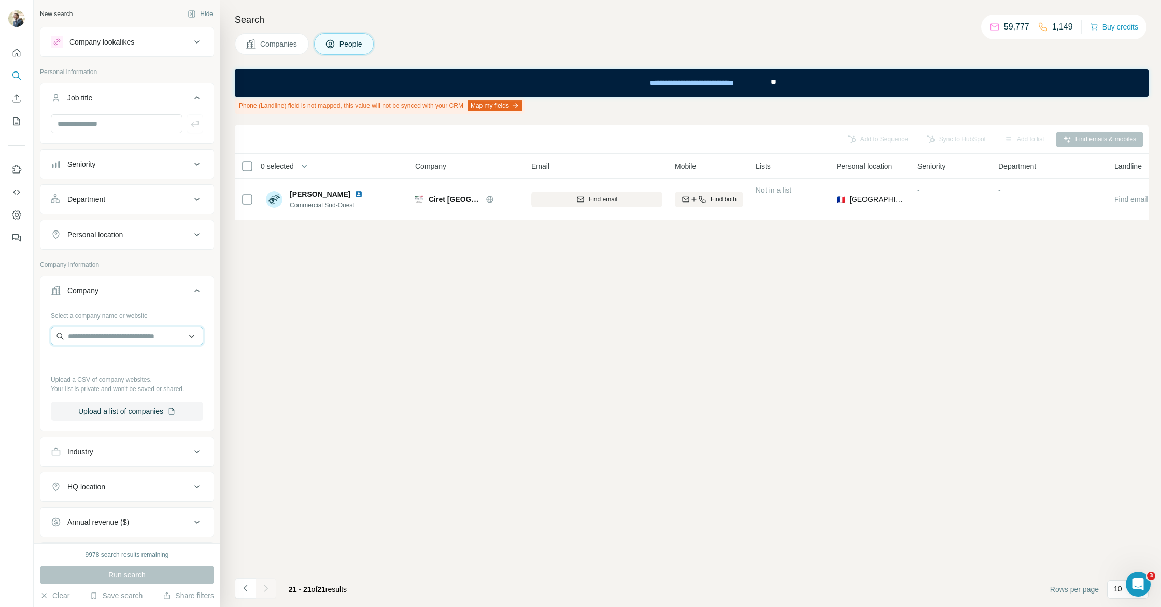
click at [101, 337] on input "text" at bounding box center [127, 336] width 152 height 19
drag, startPoint x: 161, startPoint y: 338, endPoint x: 143, endPoint y: 339, distance: 18.7
click at [144, 339] on input "**********" at bounding box center [127, 336] width 152 height 19
type input "**********"
click at [126, 361] on p "Ocai Distribution" at bounding box center [106, 359] width 53 height 10
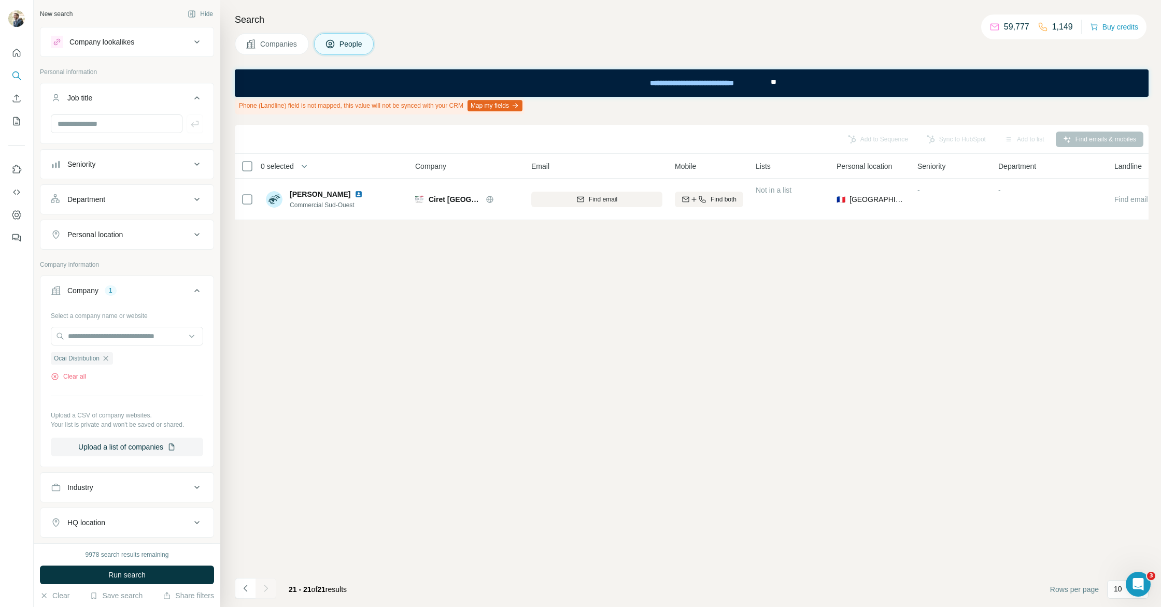
click at [152, 576] on button "Run search" at bounding box center [127, 575] width 174 height 19
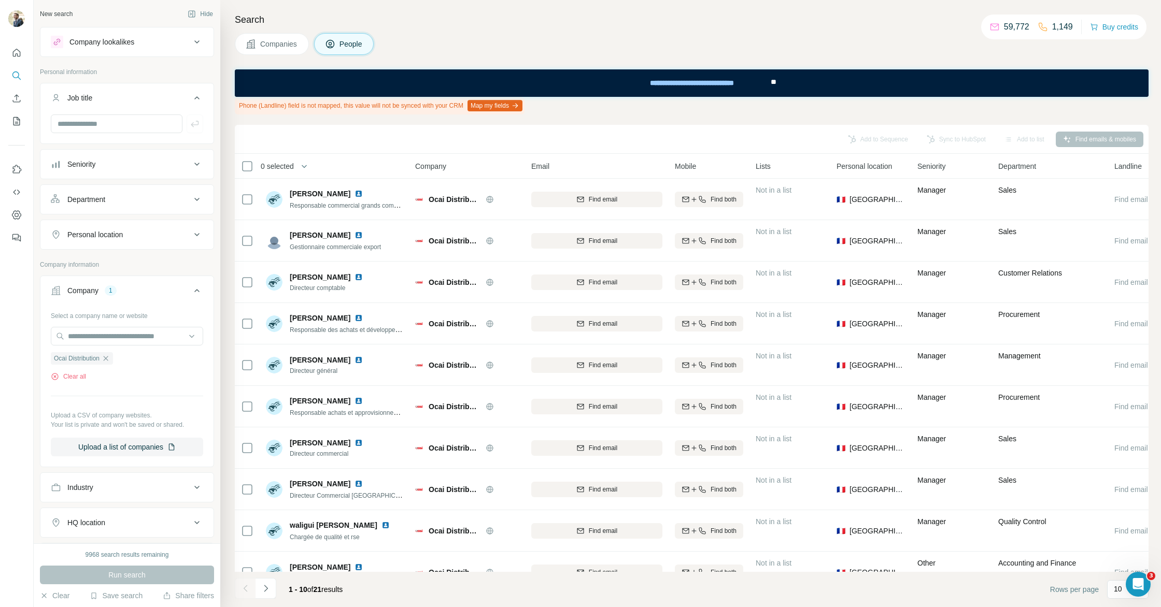
click at [264, 41] on span "Companies" at bounding box center [279, 44] width 38 height 10
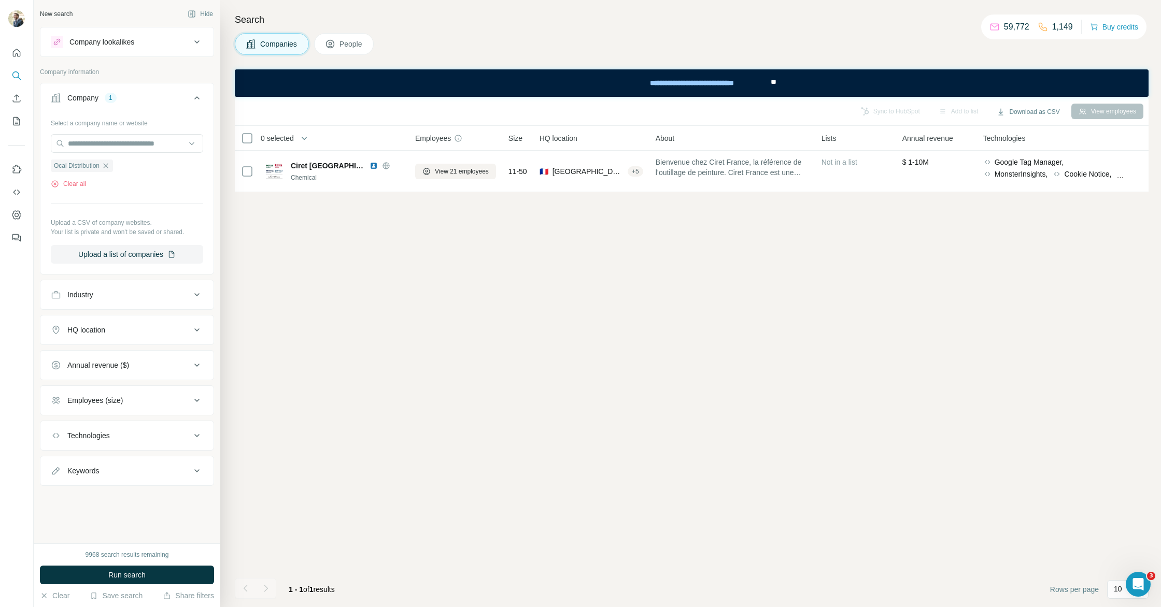
click at [171, 577] on button "Run search" at bounding box center [127, 575] width 174 height 19
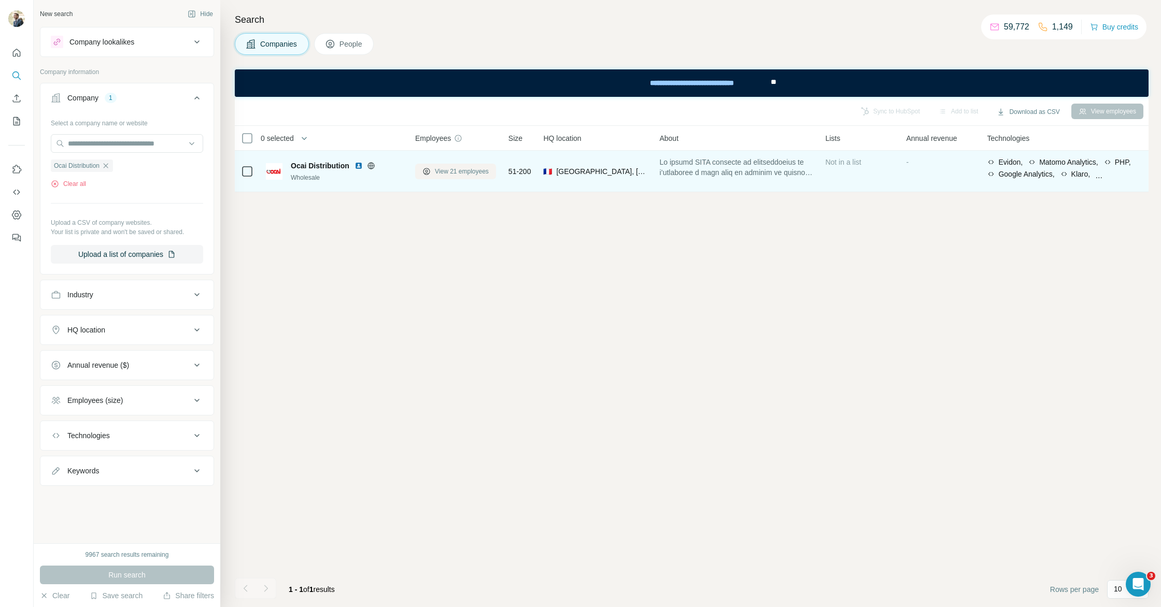
click at [452, 167] on span "View 21 employees" at bounding box center [462, 171] width 54 height 9
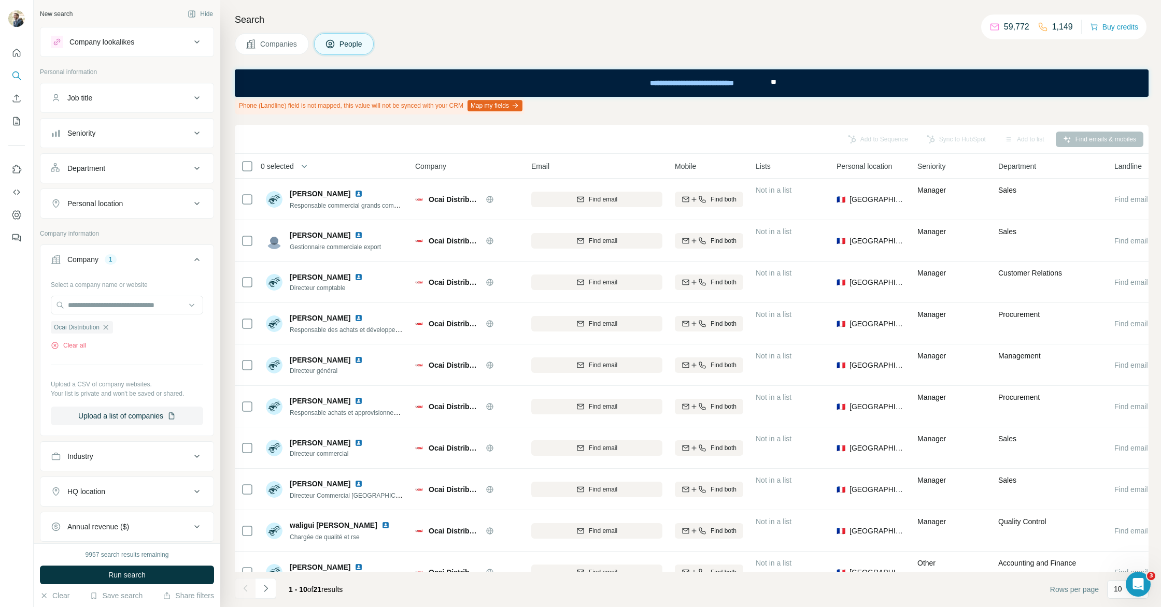
click at [279, 57] on div "Search Companies People Phone (Landline) field is not mapped, this value will n…" at bounding box center [690, 303] width 941 height 607
click at [278, 45] on span "Companies" at bounding box center [279, 44] width 38 height 10
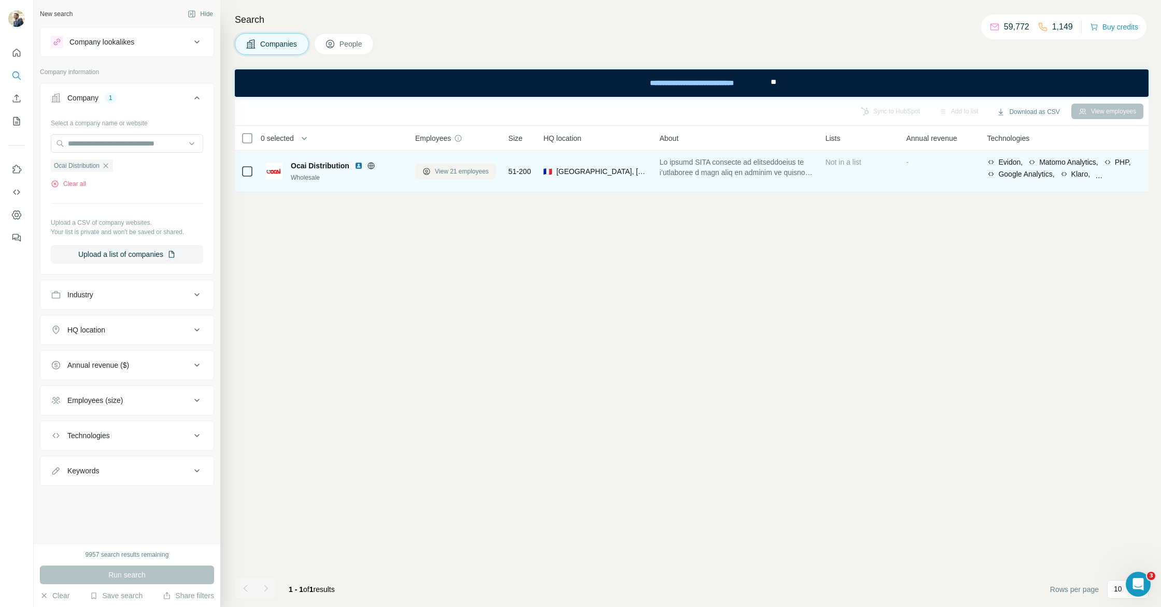
click at [449, 172] on span "View 21 employees" at bounding box center [462, 171] width 54 height 9
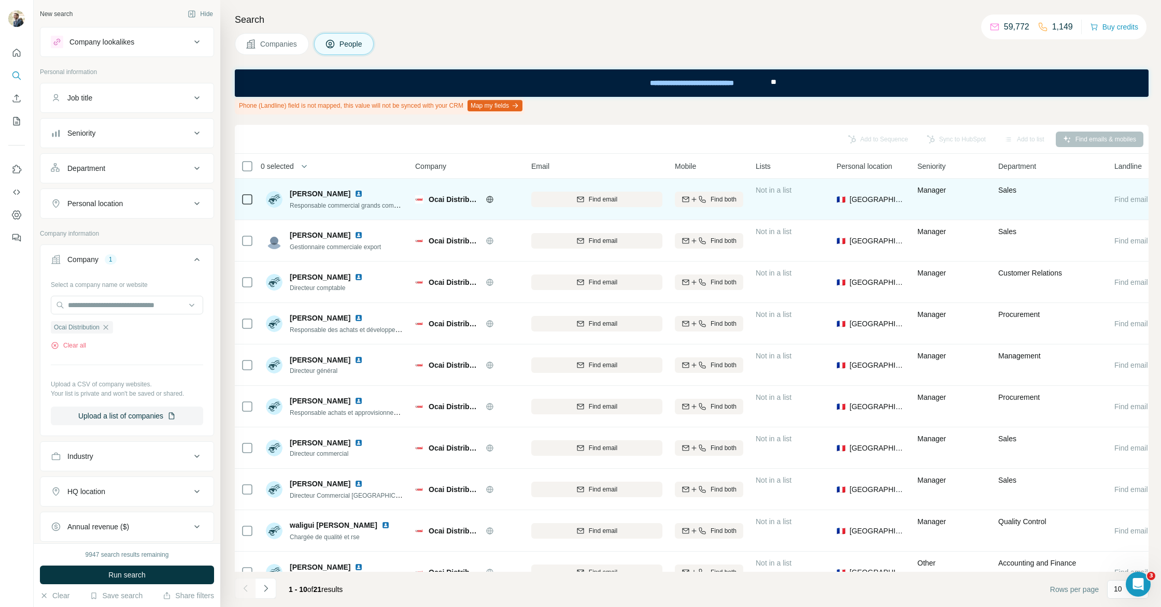
scroll to position [21, 0]
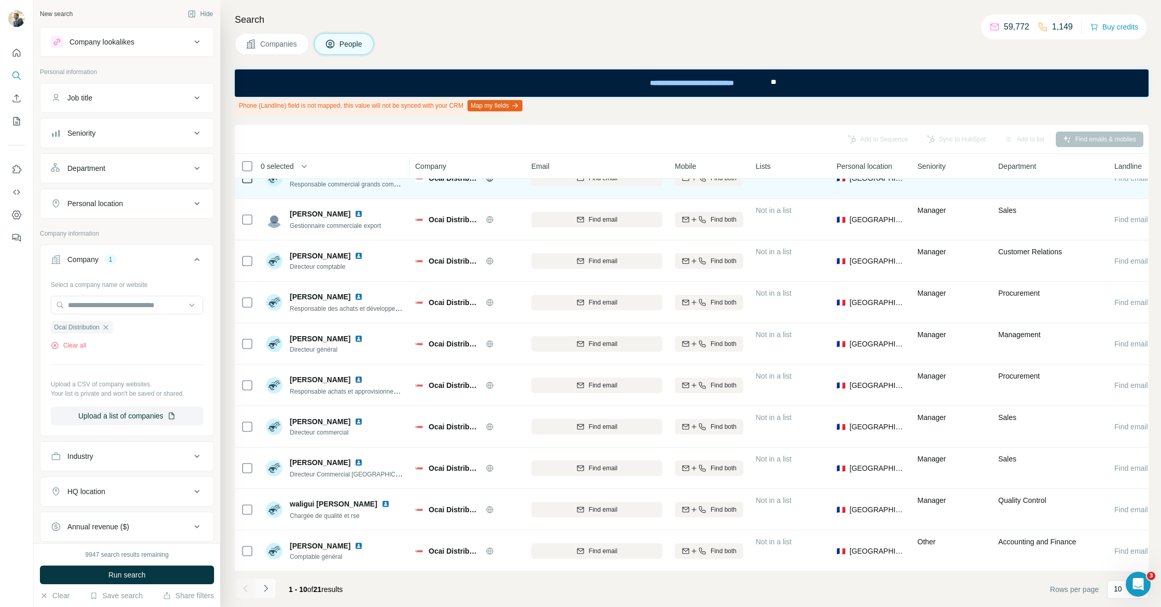
click at [265, 587] on icon "Navigate to next page" at bounding box center [266, 588] width 4 height 7
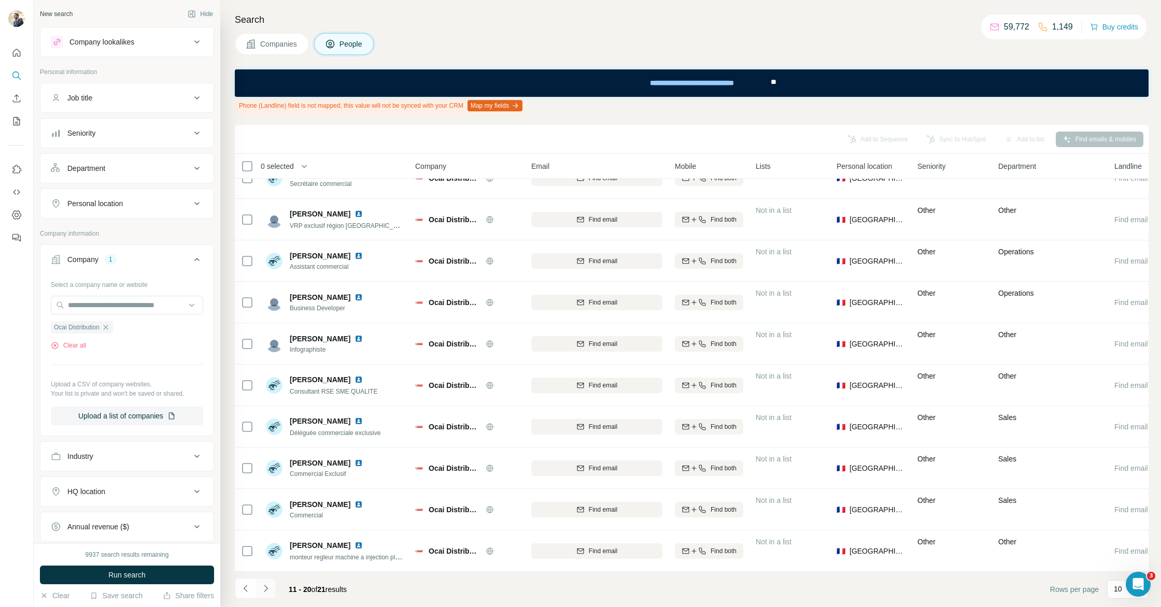
click at [265, 587] on icon "Navigate to next page" at bounding box center [266, 588] width 4 height 7
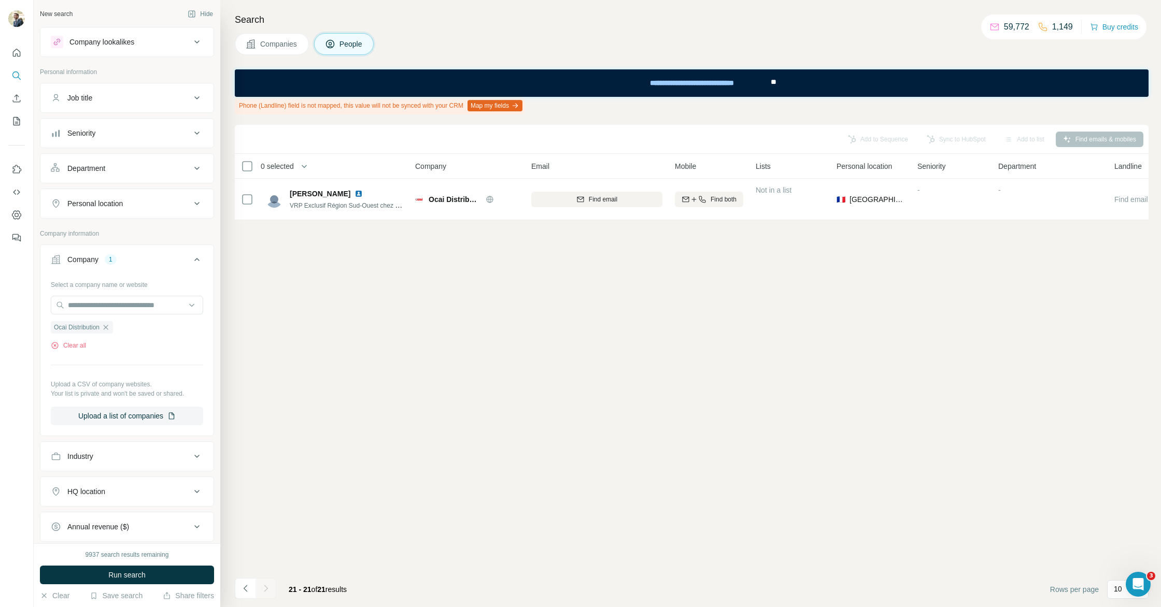
scroll to position [0, 0]
click at [254, 589] on button "Navigate to previous page" at bounding box center [245, 588] width 21 height 21
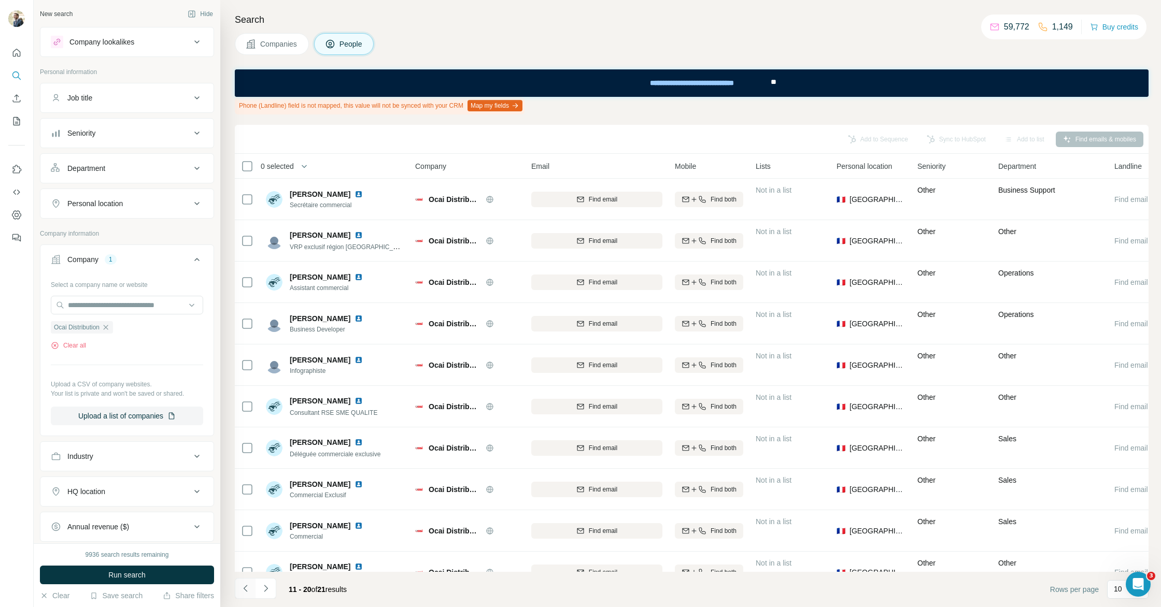
click at [254, 589] on button "Navigate to previous page" at bounding box center [245, 588] width 21 height 21
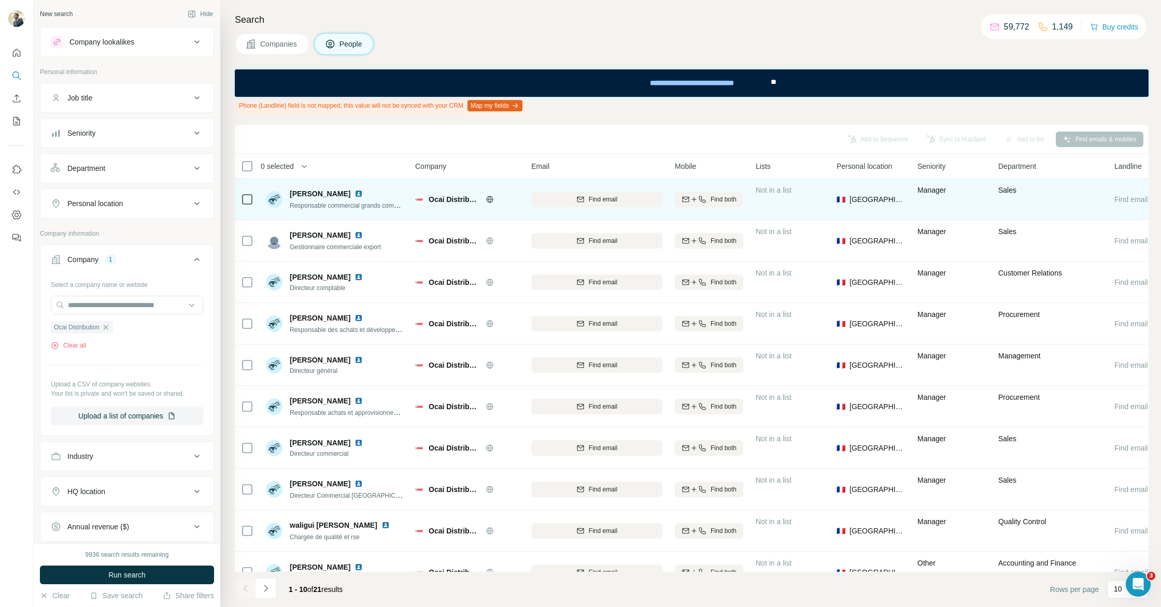
click at [357, 192] on img at bounding box center [358, 194] width 8 height 8
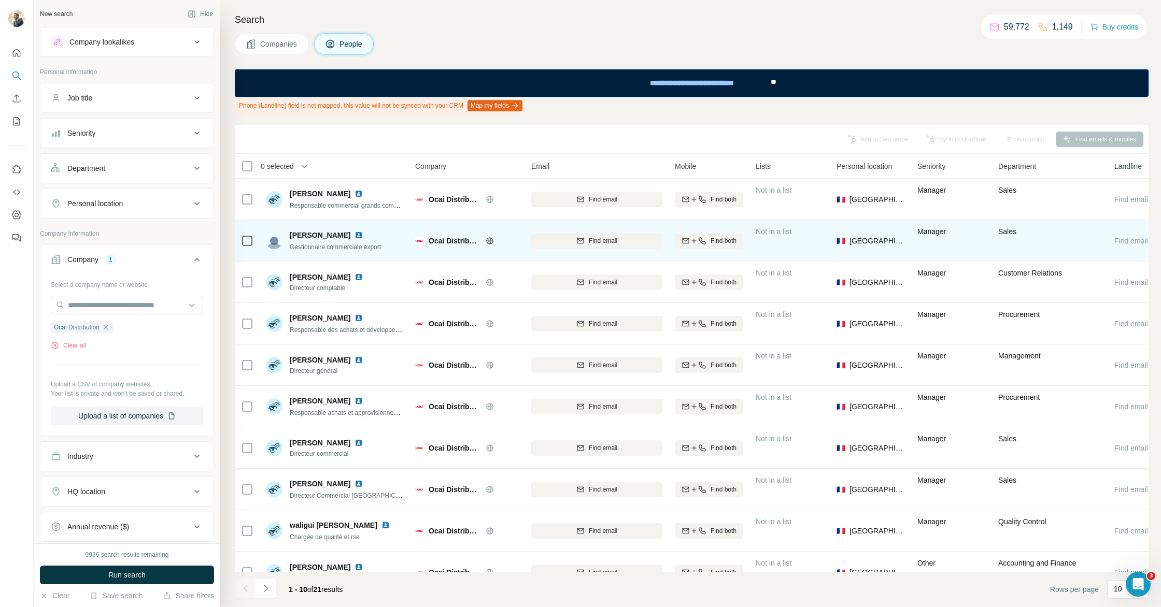
click at [363, 234] on img at bounding box center [358, 235] width 8 height 8
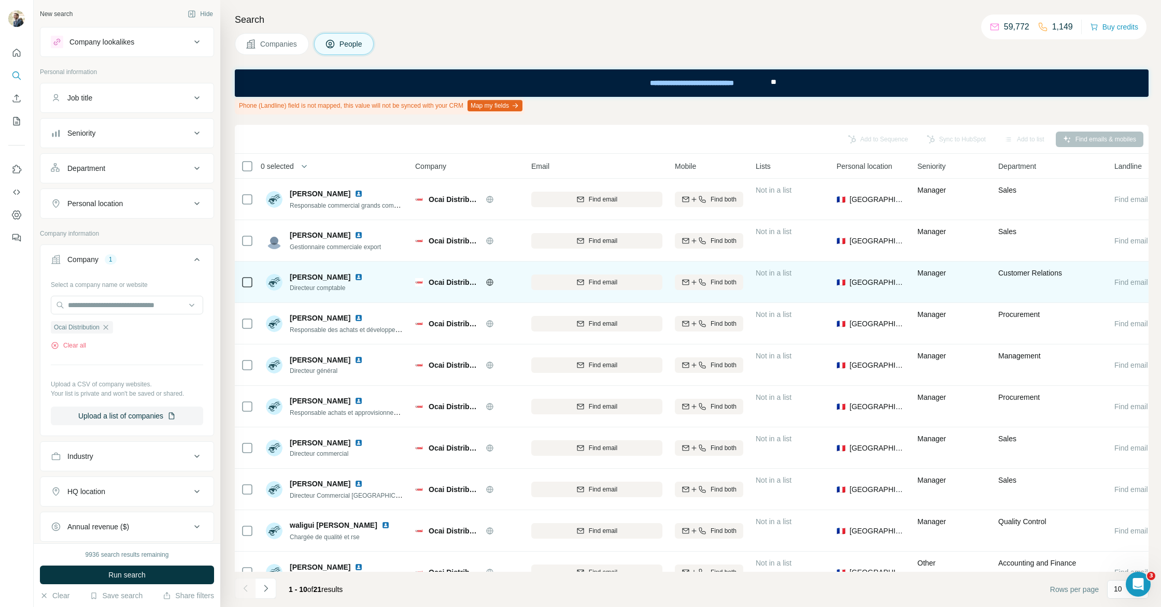
click at [354, 277] on img at bounding box center [358, 277] width 8 height 8
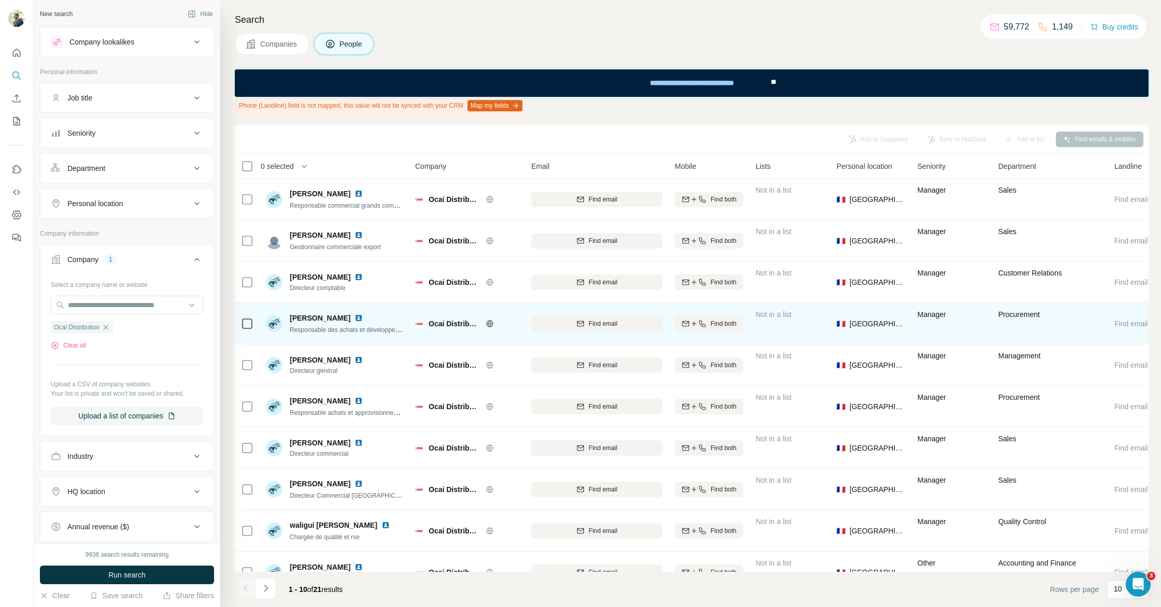
click at [362, 318] on img at bounding box center [358, 318] width 8 height 8
click at [581, 327] on icon "button" at bounding box center [580, 324] width 8 height 8
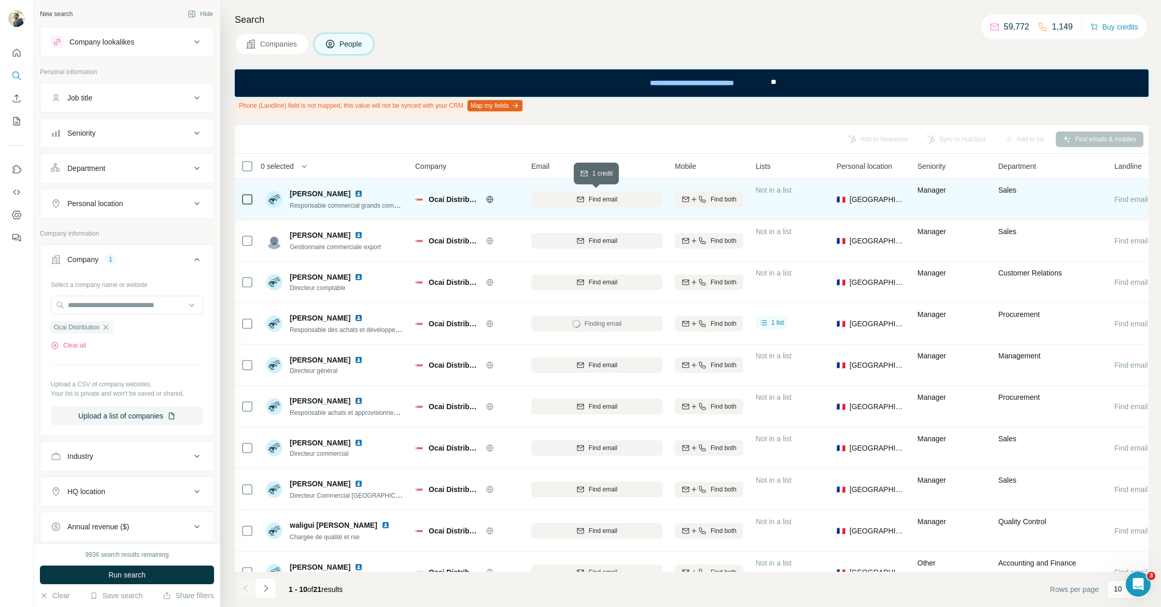
click at [568, 197] on div "Find email" at bounding box center [596, 199] width 131 height 9
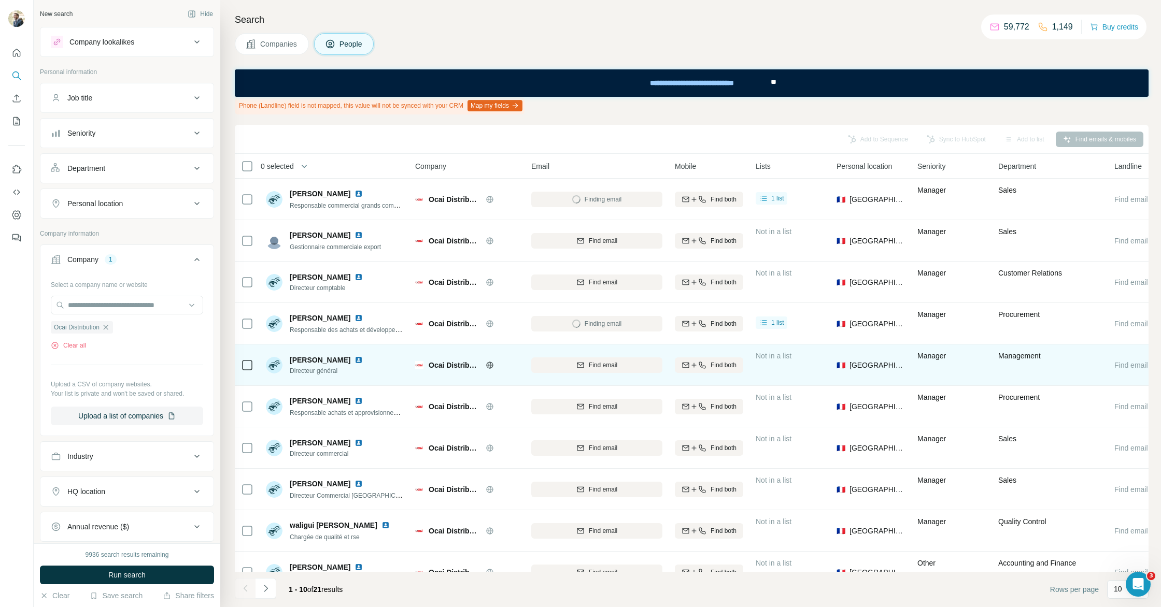
click at [354, 361] on img at bounding box center [358, 360] width 8 height 8
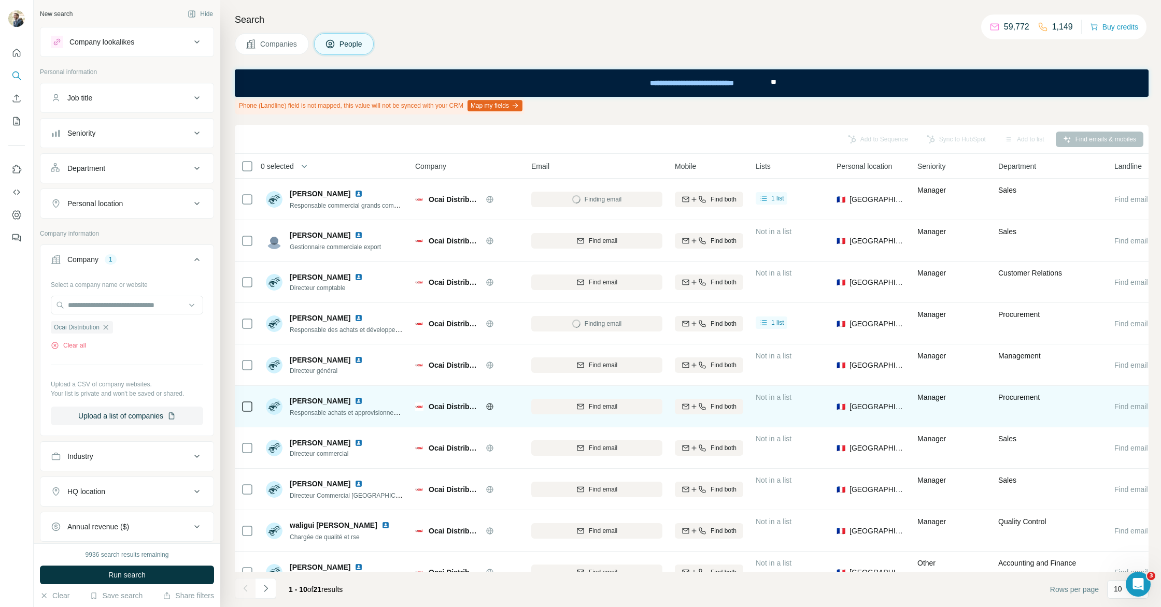
click at [363, 401] on img at bounding box center [358, 401] width 8 height 8
click at [573, 407] on div "Find email" at bounding box center [596, 406] width 131 height 9
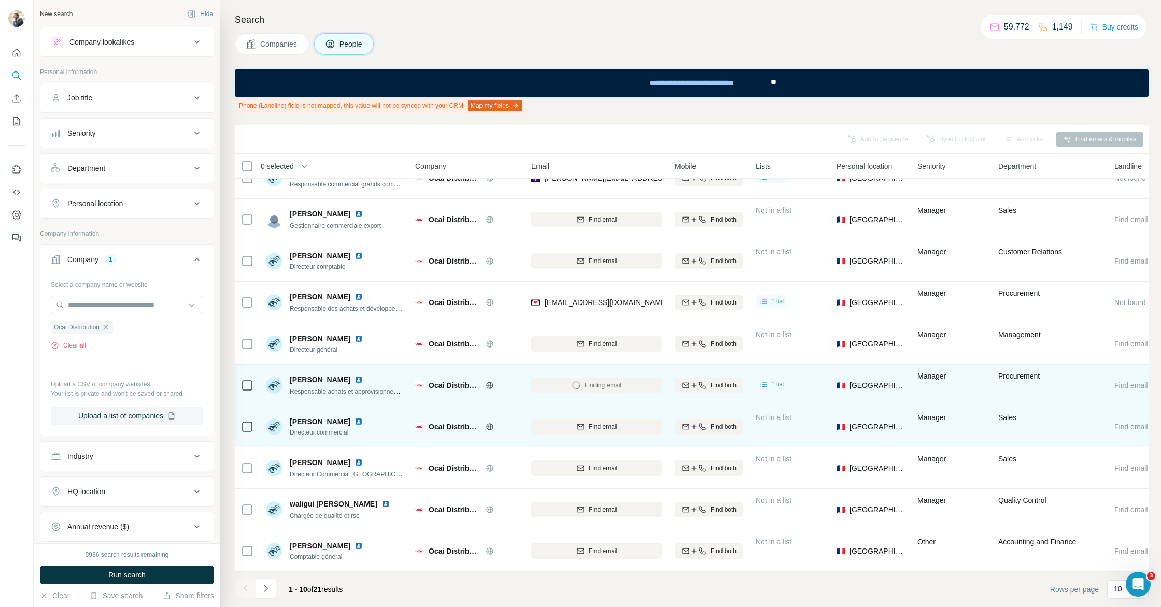
scroll to position [21, 2]
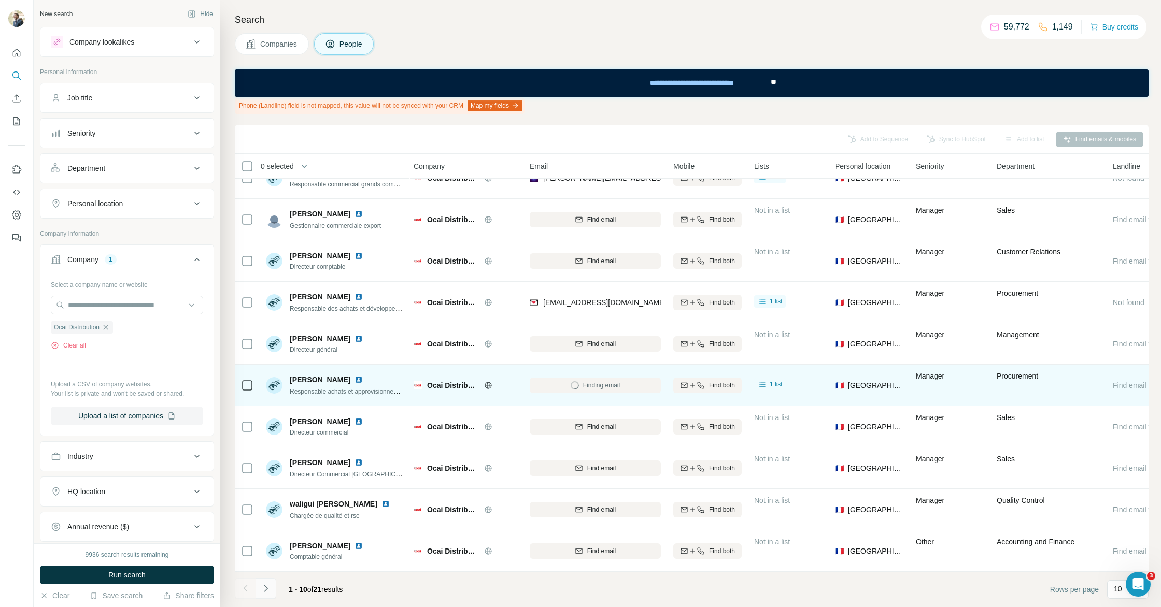
click at [271, 592] on button "Navigate to next page" at bounding box center [265, 588] width 21 height 21
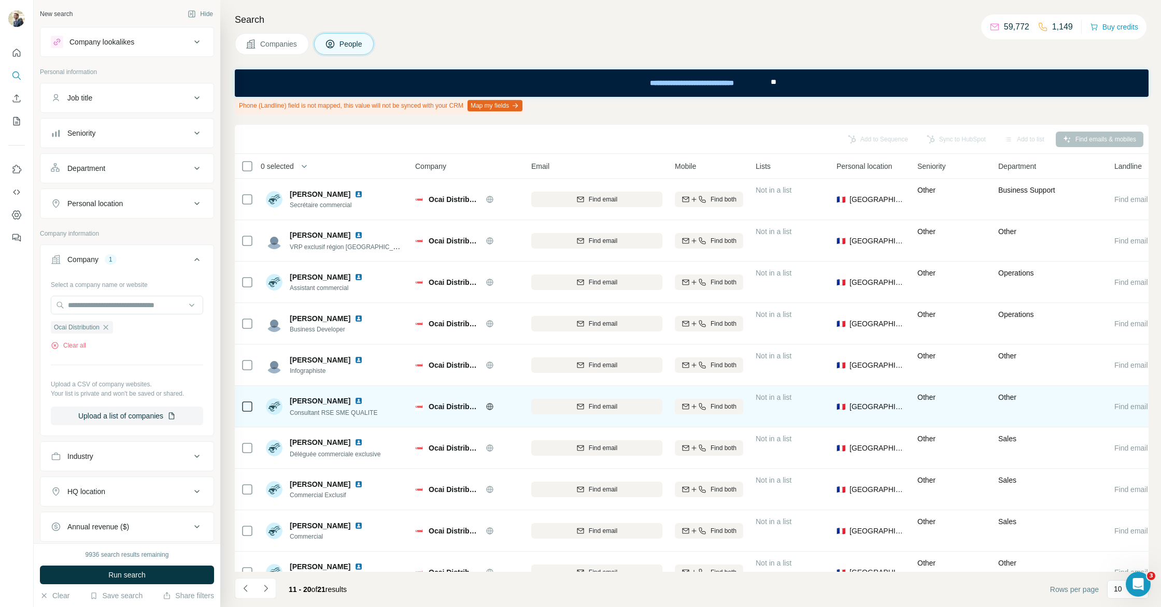
scroll to position [21, 0]
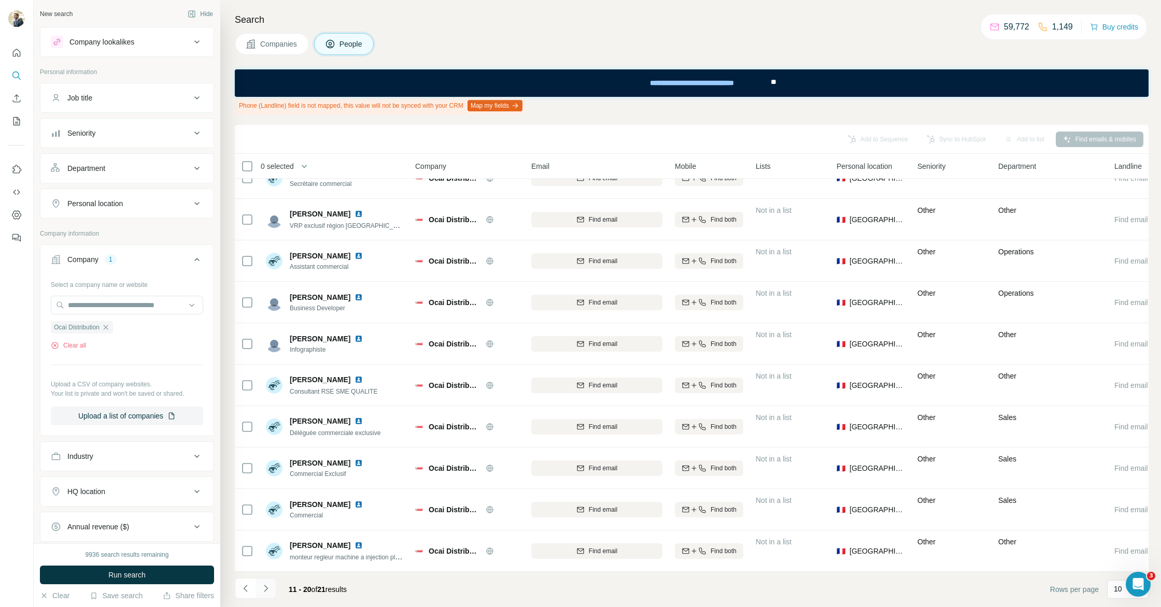
click at [275, 587] on button "Navigate to next page" at bounding box center [265, 588] width 21 height 21
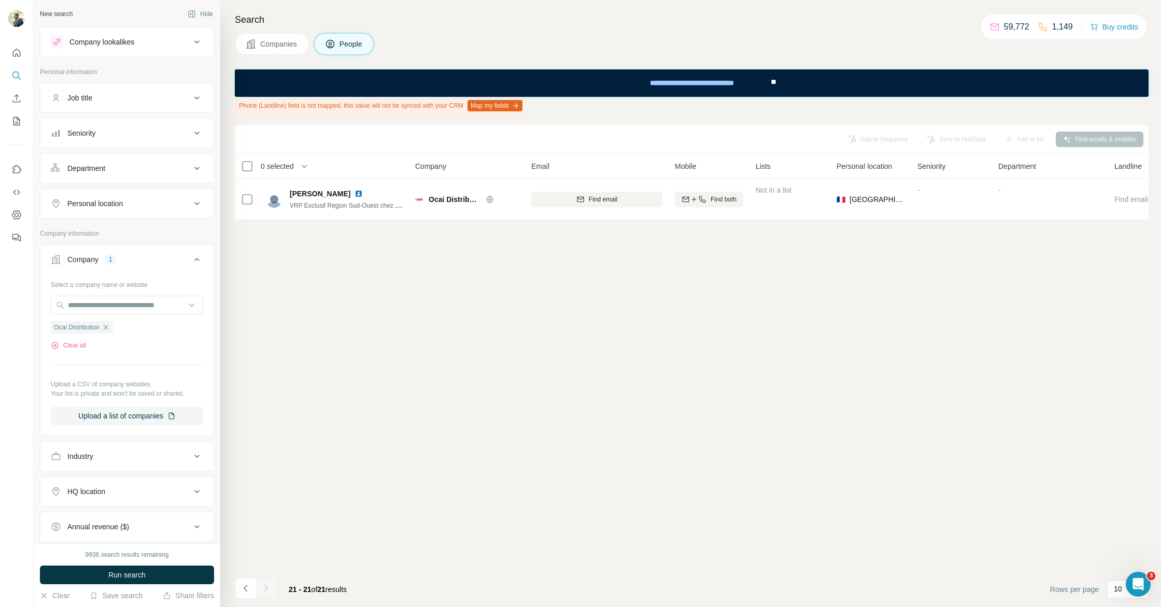
scroll to position [0, 0]
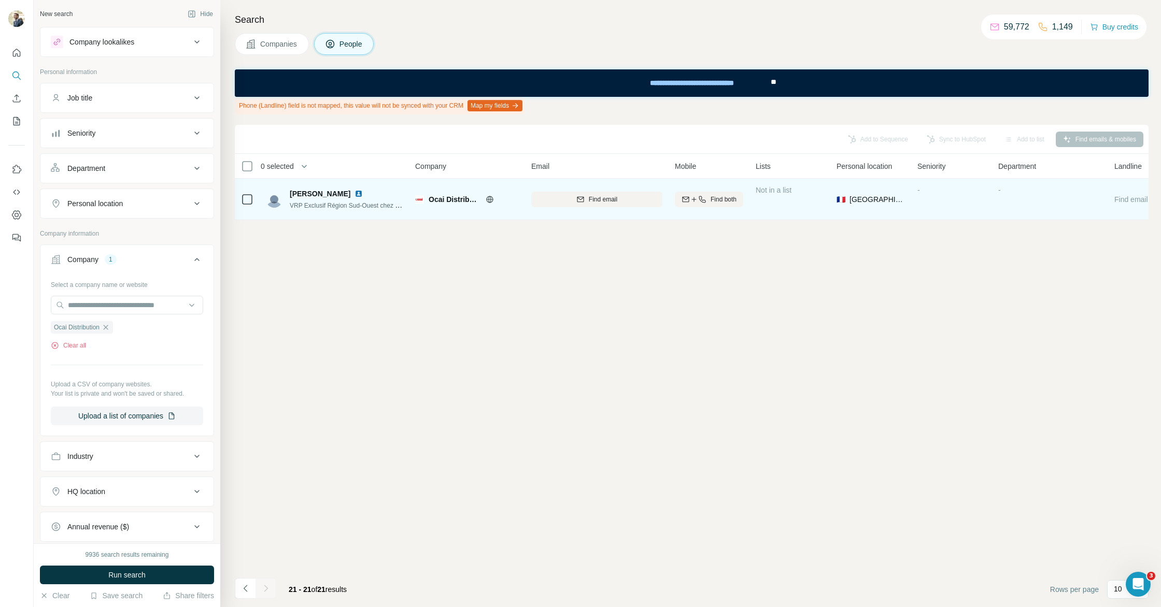
click at [354, 194] on img at bounding box center [358, 194] width 8 height 8
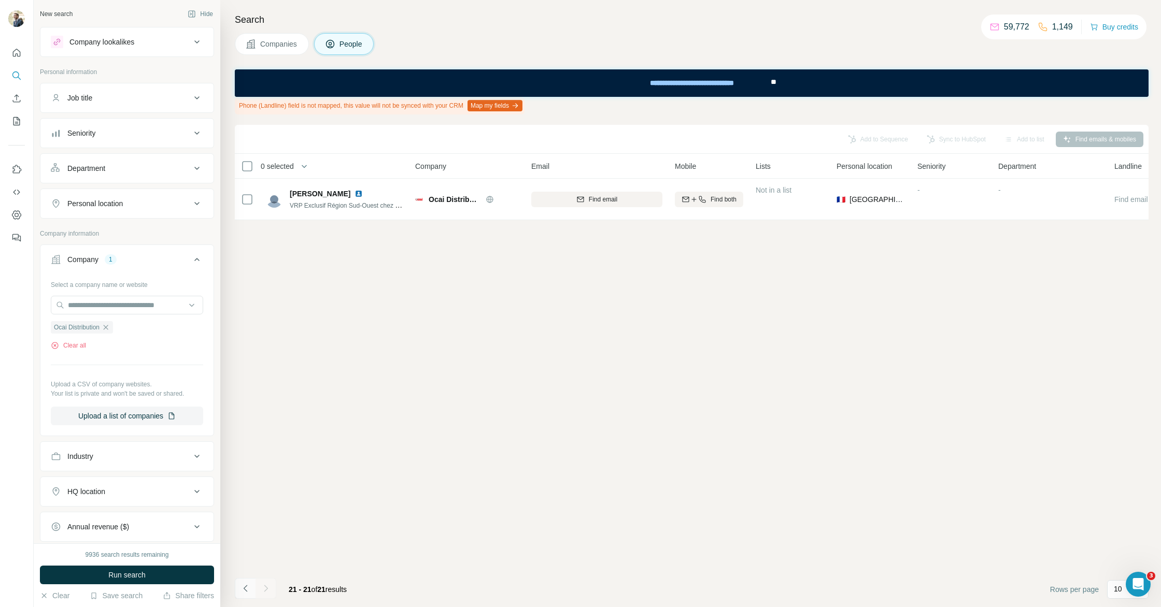
click at [239, 584] on button "Navigate to previous page" at bounding box center [245, 588] width 21 height 21
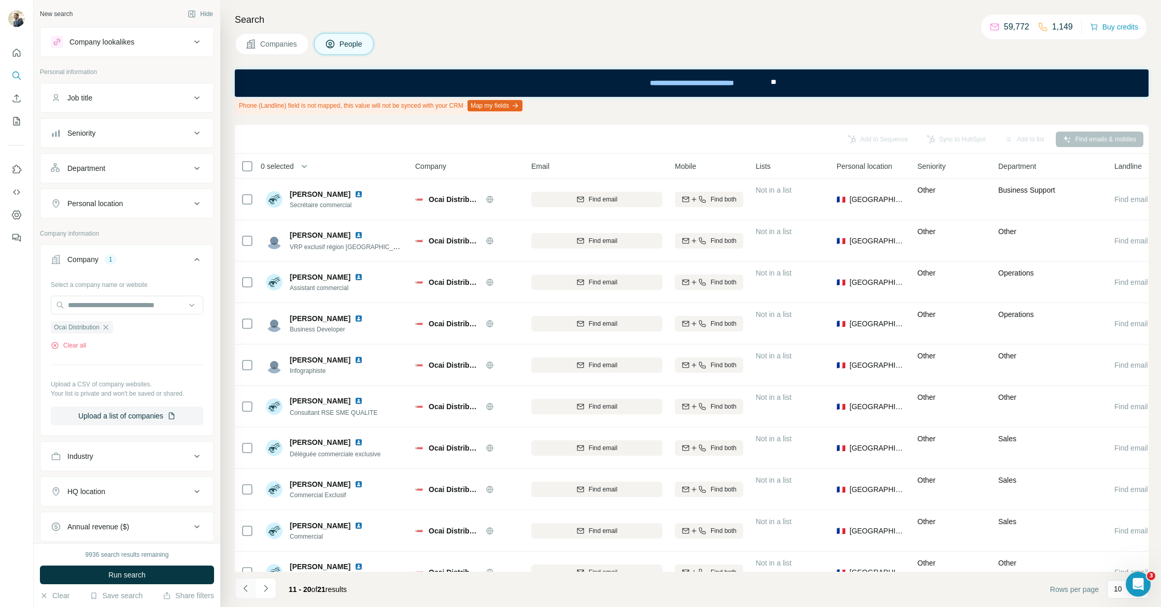
click at [239, 585] on button "Navigate to previous page" at bounding box center [245, 588] width 21 height 21
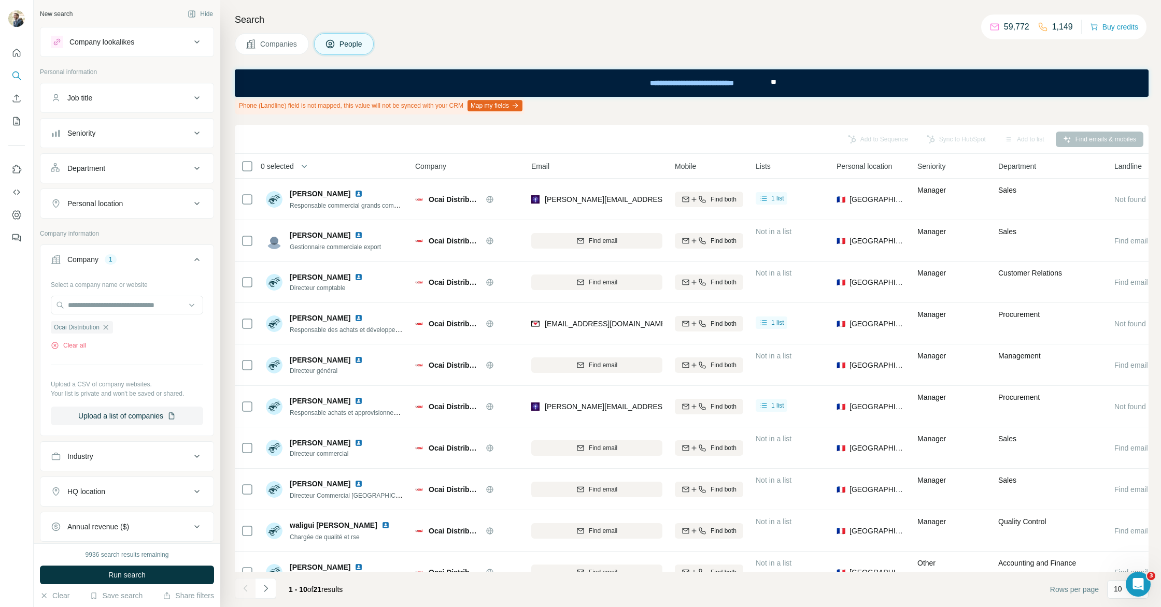
click at [239, 585] on div at bounding box center [245, 588] width 21 height 21
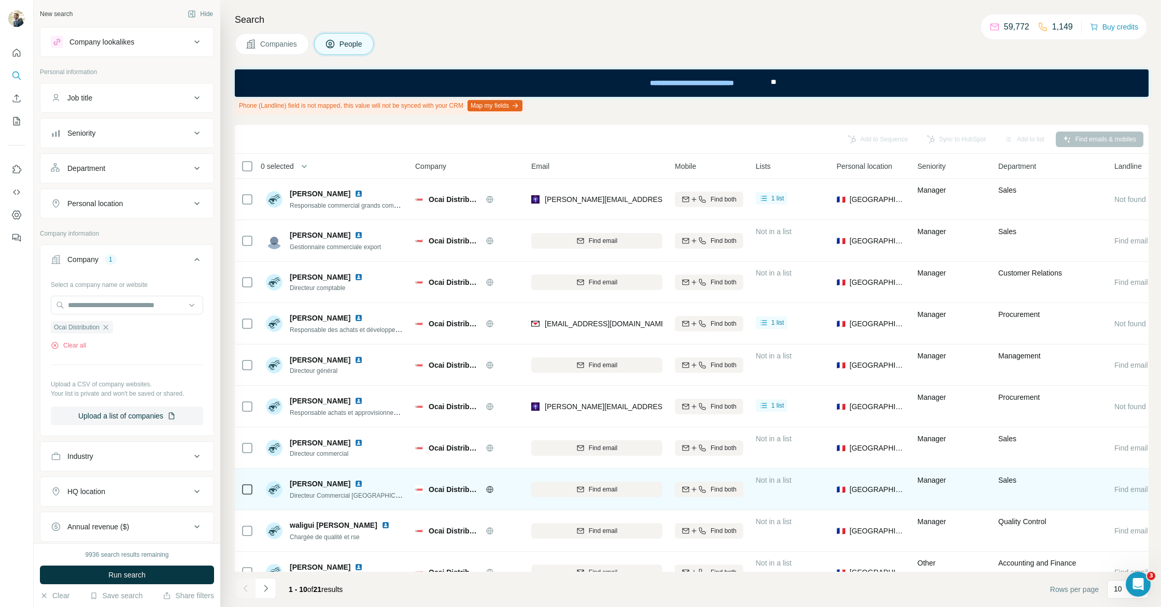
scroll to position [1, 0]
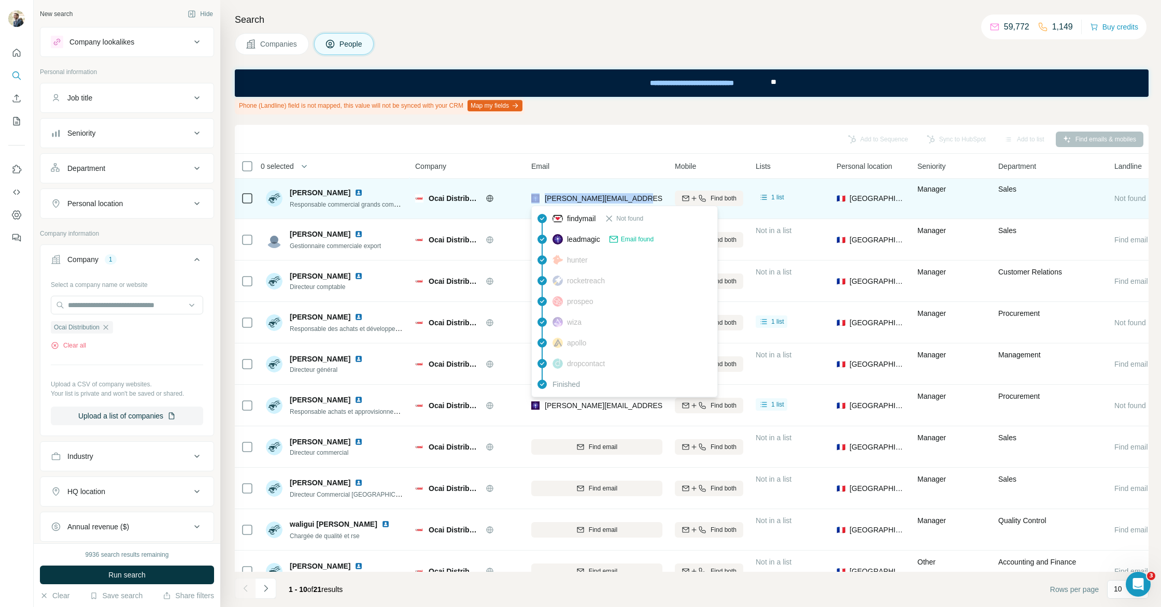
drag, startPoint x: 635, startPoint y: 199, endPoint x: 539, endPoint y: 197, distance: 95.4
click at [539, 197] on div "[PERSON_NAME][EMAIL_ADDRESS][DOMAIN_NAME]" at bounding box center [596, 198] width 131 height 29
copy div "[PERSON_NAME][EMAIL_ADDRESS][DOMAIN_NAME]"
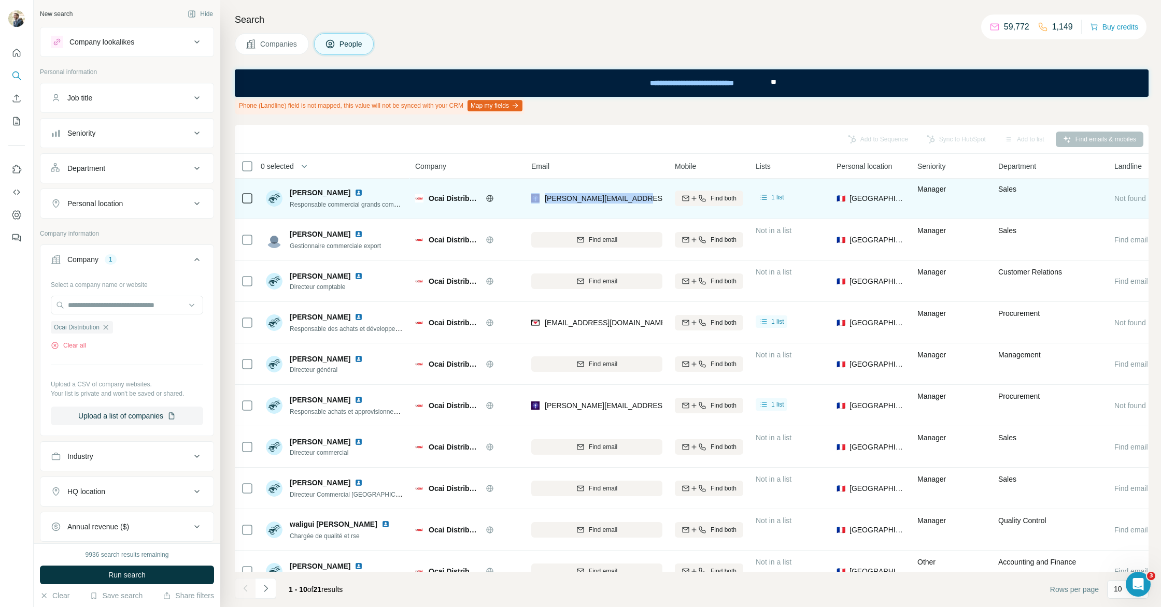
click at [355, 193] on img at bounding box center [358, 193] width 8 height 8
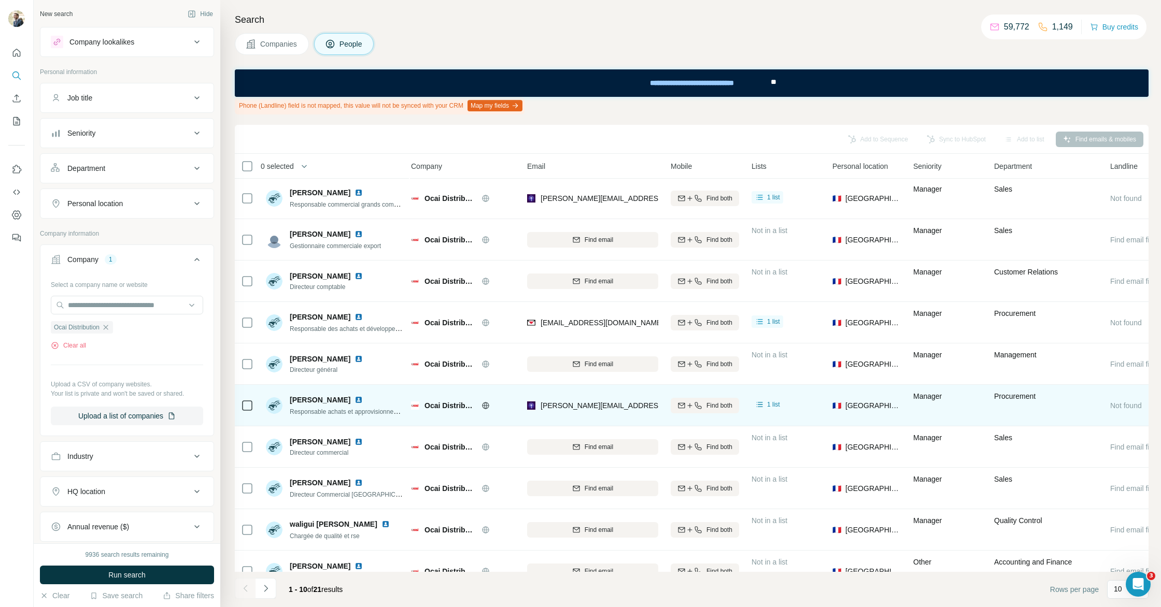
scroll to position [2, 4]
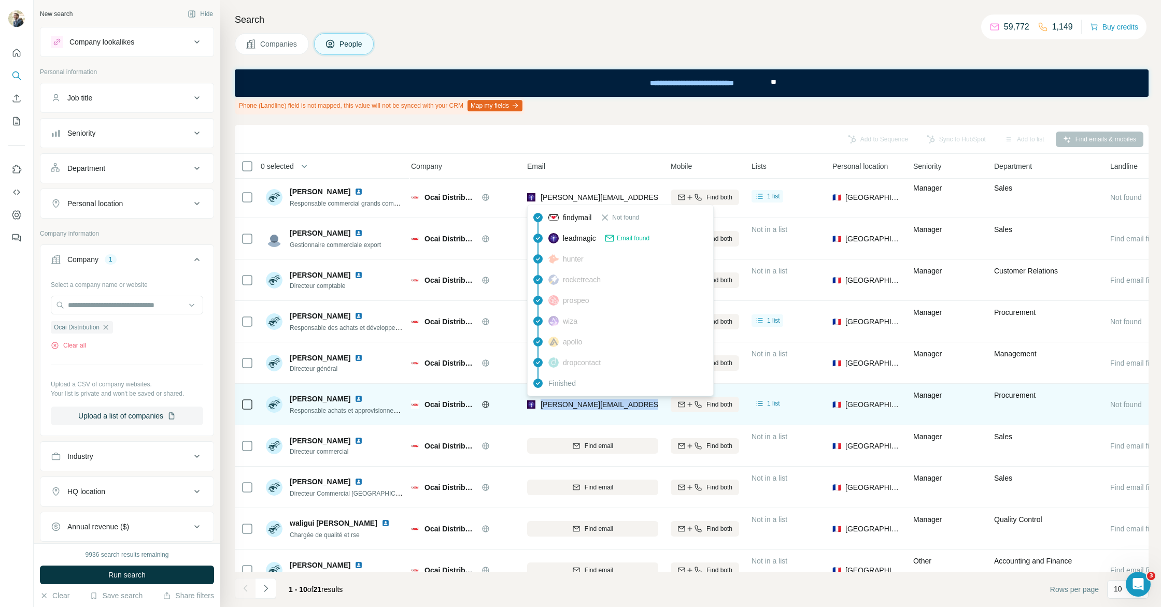
drag, startPoint x: 635, startPoint y: 407, endPoint x: 542, endPoint y: 406, distance: 93.8
click at [542, 406] on div "[PERSON_NAME][EMAIL_ADDRESS][DOMAIN_NAME]" at bounding box center [592, 404] width 131 height 29
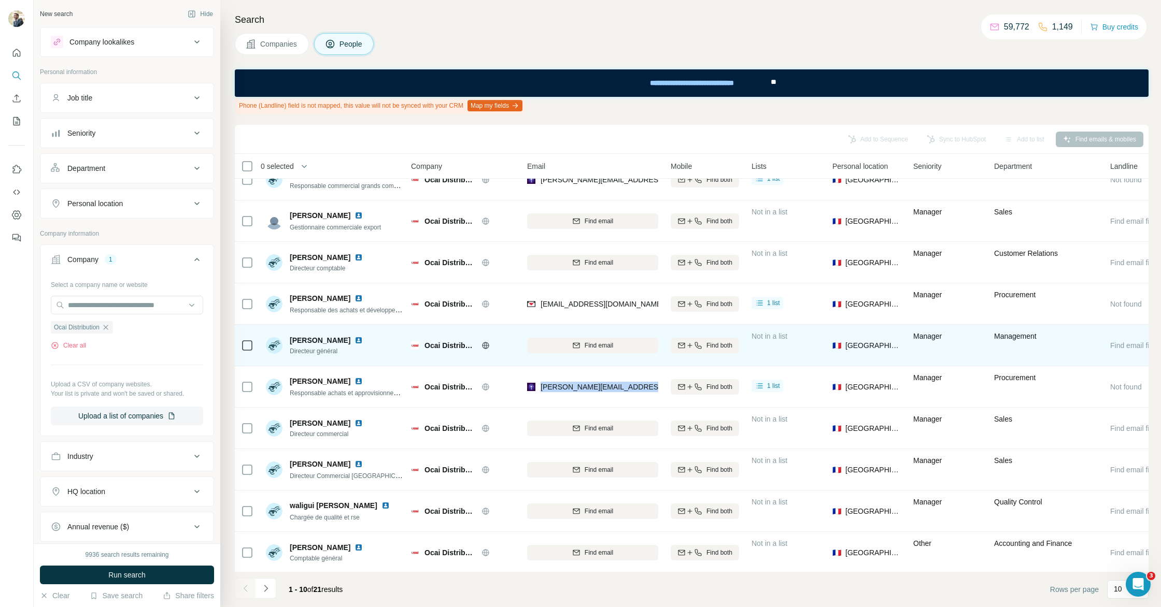
scroll to position [21, 4]
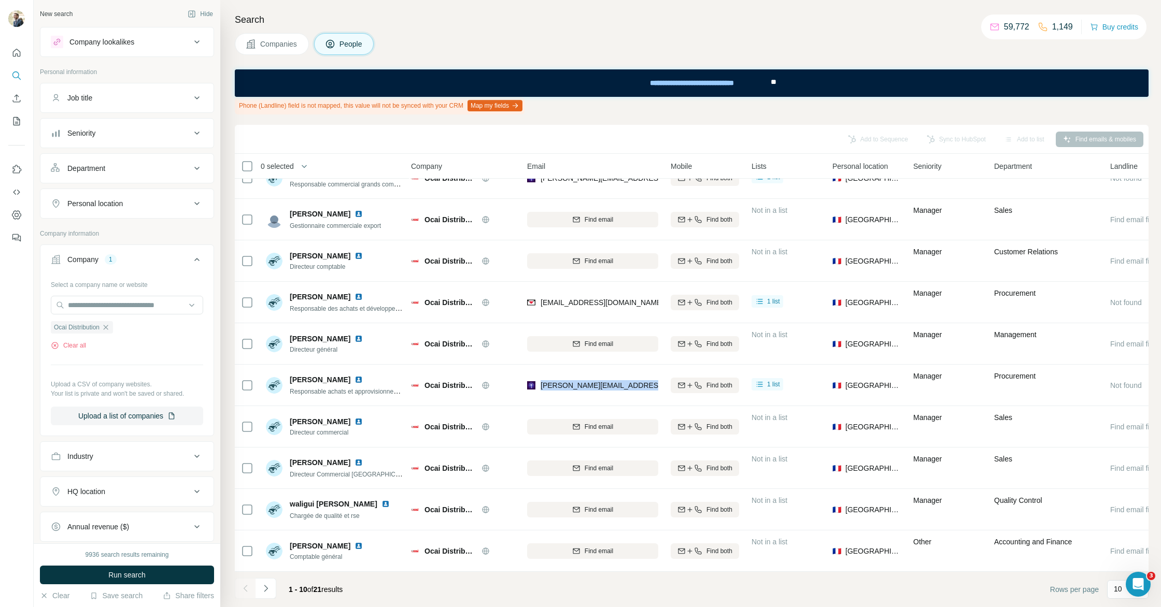
copy span "[PERSON_NAME][EMAIL_ADDRESS][DOMAIN_NAME]"
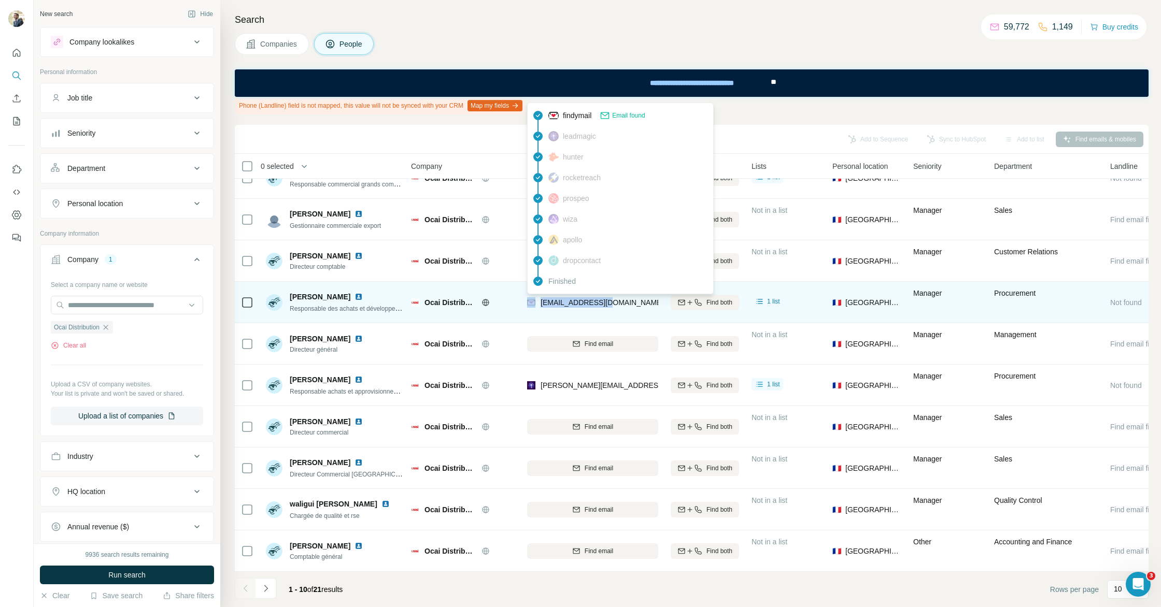
drag, startPoint x: 595, startPoint y: 304, endPoint x: 534, endPoint y: 304, distance: 61.2
click at [533, 304] on div "[EMAIL_ADDRESS][DOMAIN_NAME]" at bounding box center [592, 302] width 131 height 29
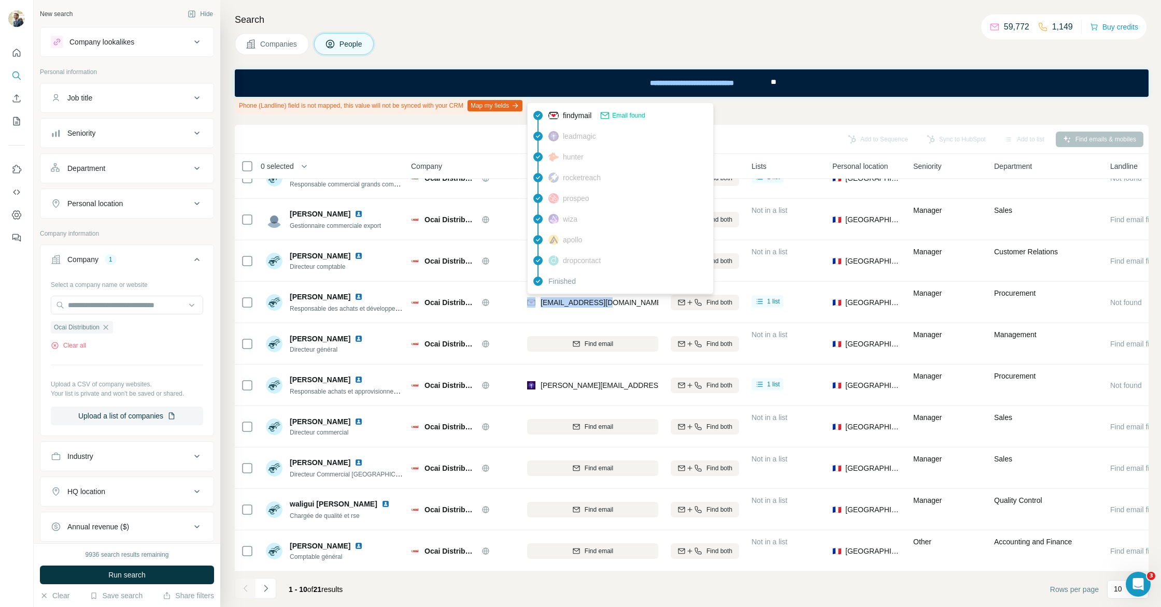
copy div "[EMAIL_ADDRESS][DOMAIN_NAME]"
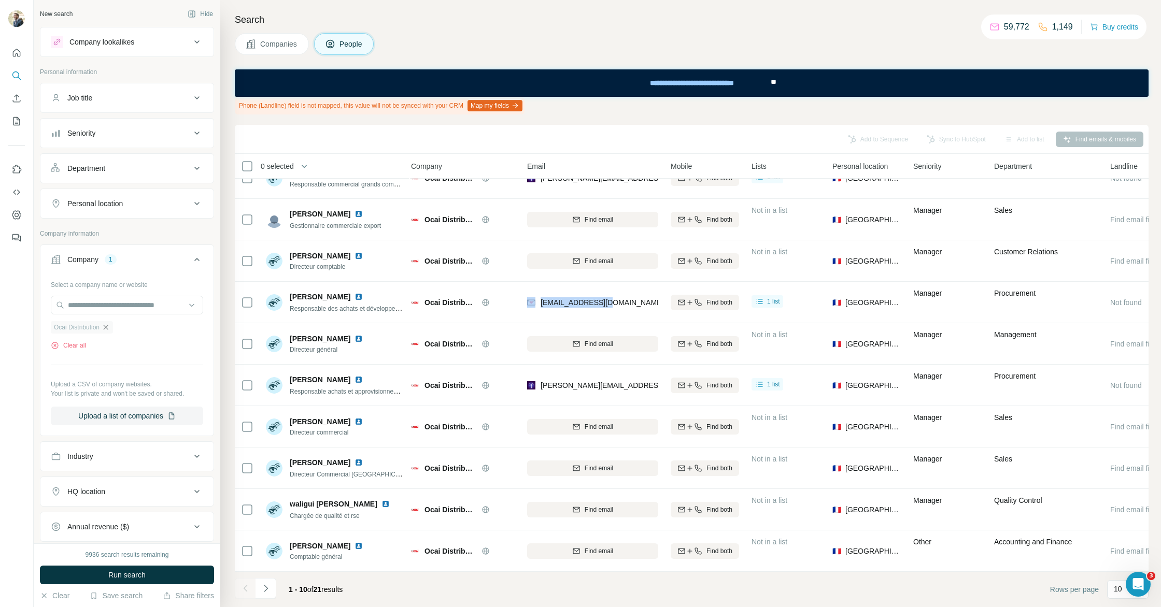
click at [110, 323] on icon "button" at bounding box center [106, 327] width 8 height 8
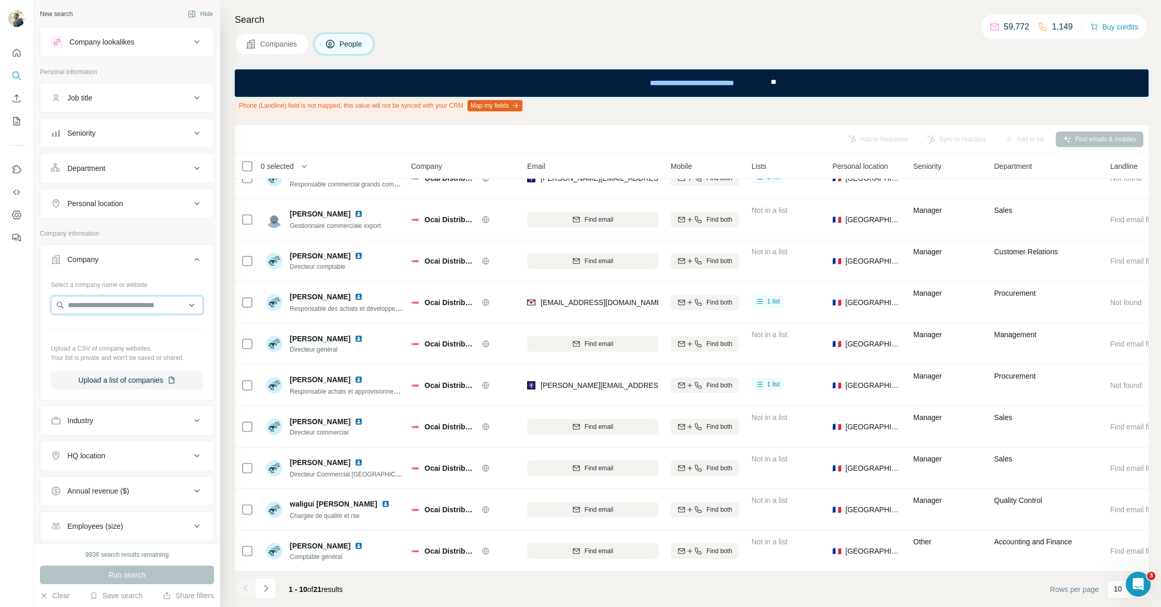
click at [130, 304] on input "text" at bounding box center [127, 305] width 152 height 19
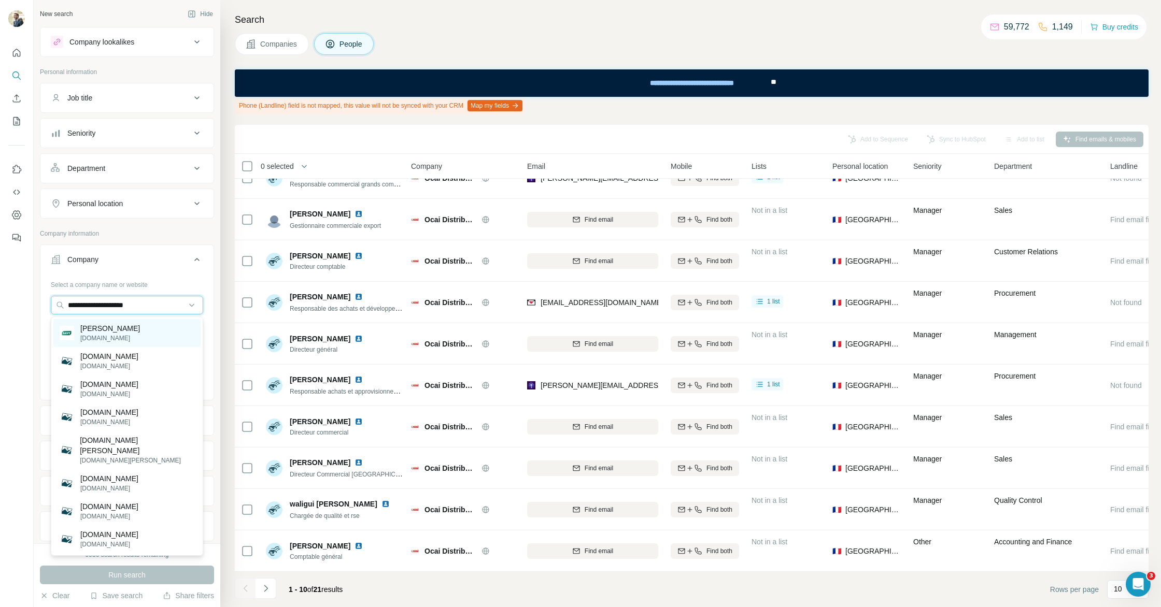
type input "**********"
click at [155, 338] on div "[PERSON_NAME] sas [DOMAIN_NAME]" at bounding box center [126, 333] width 147 height 28
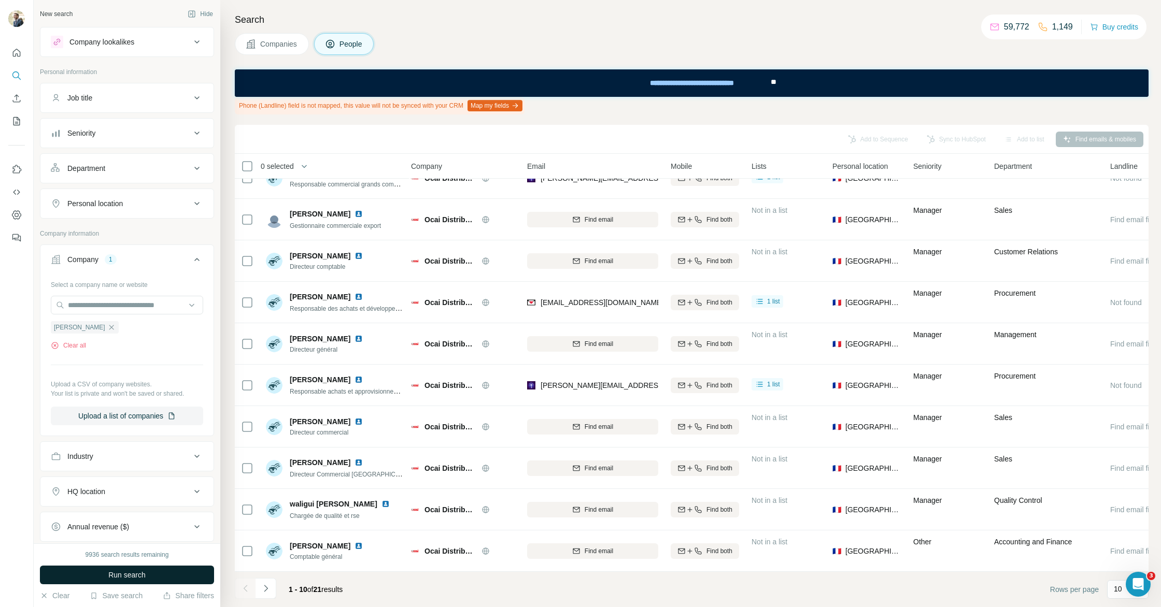
click at [158, 574] on button "Run search" at bounding box center [127, 575] width 174 height 19
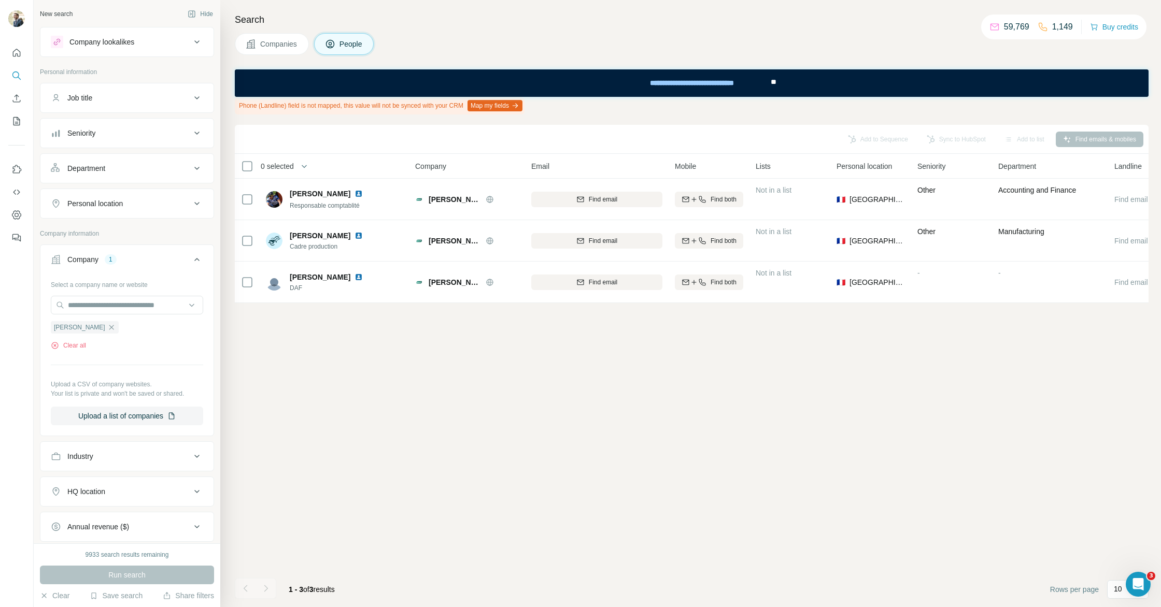
click at [276, 44] on span "Companies" at bounding box center [279, 44] width 38 height 10
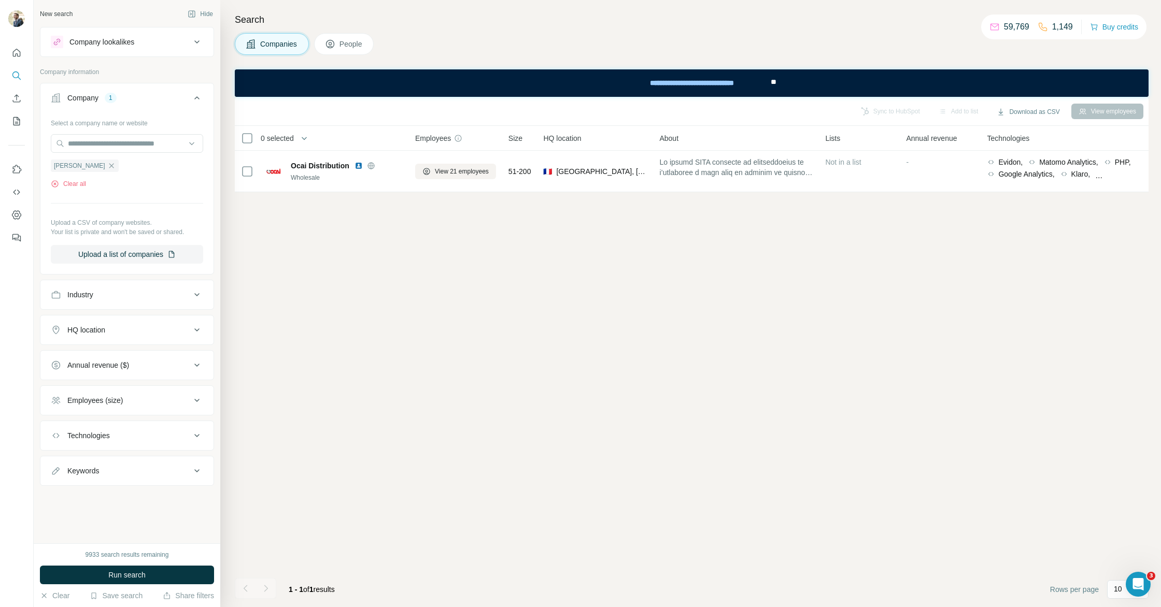
click at [193, 568] on button "Run search" at bounding box center [127, 575] width 174 height 19
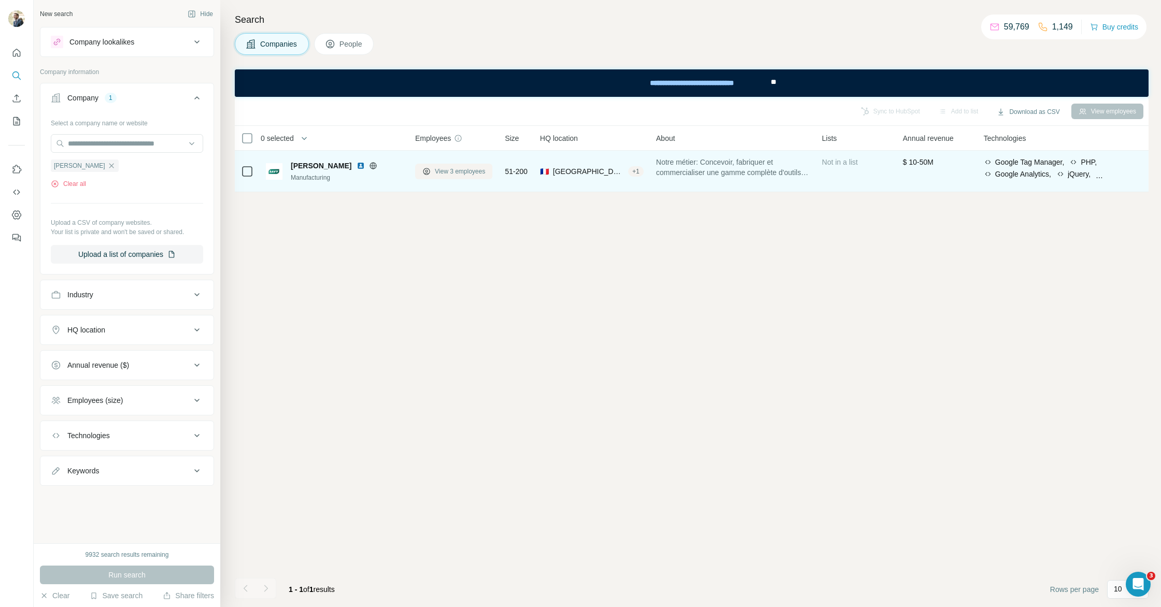
click at [447, 173] on span "View 3 employees" at bounding box center [460, 171] width 50 height 9
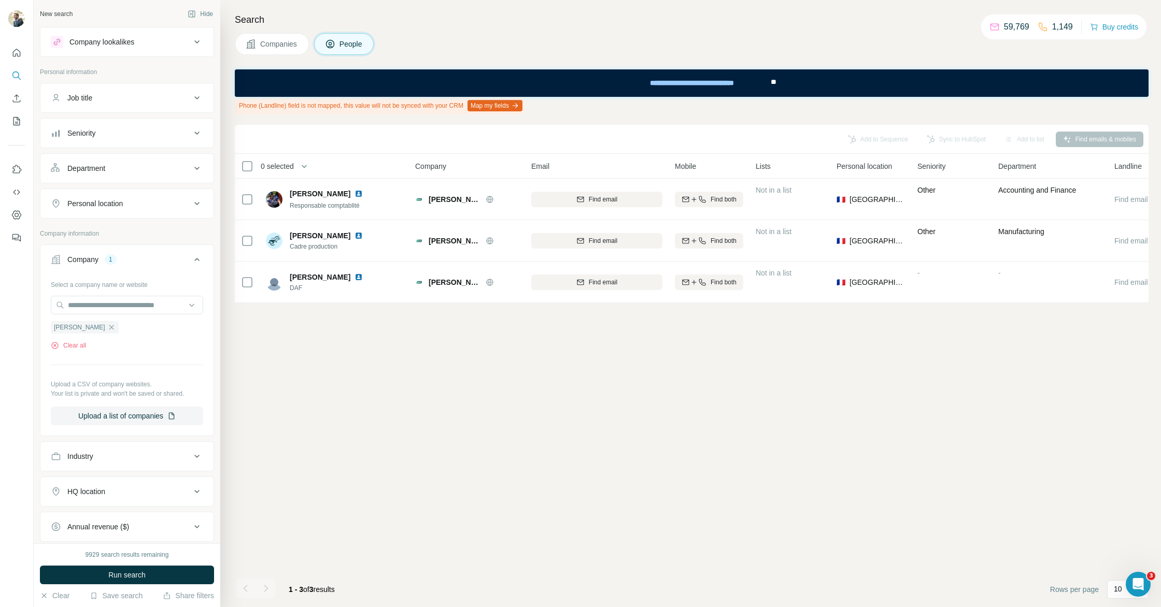
click at [279, 47] on span "Companies" at bounding box center [279, 44] width 38 height 10
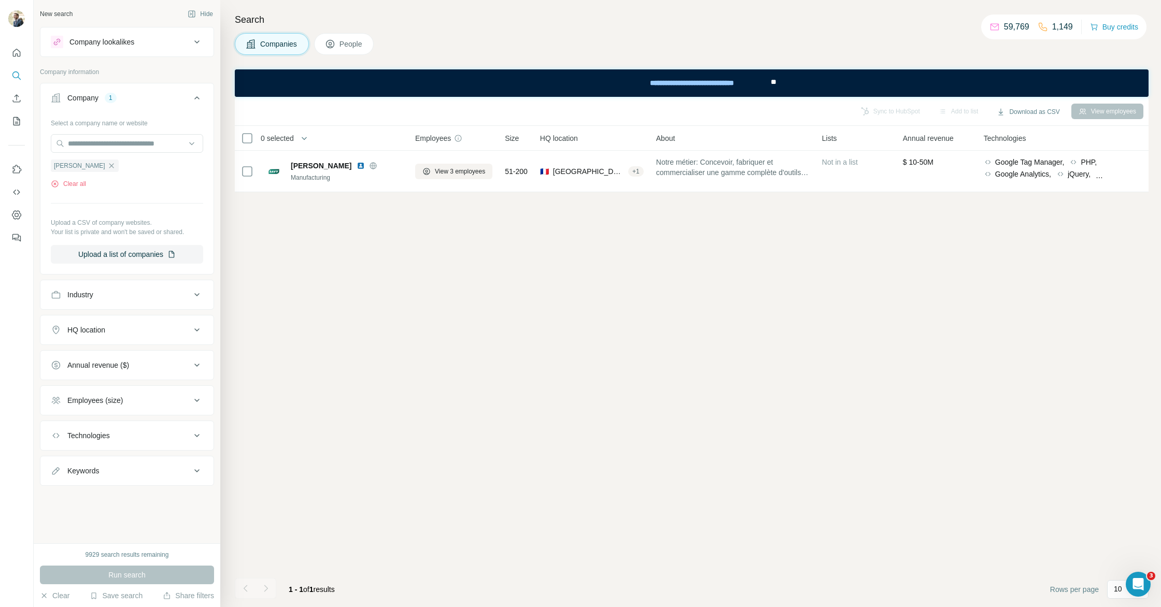
click at [372, 51] on button "People" at bounding box center [344, 44] width 60 height 22
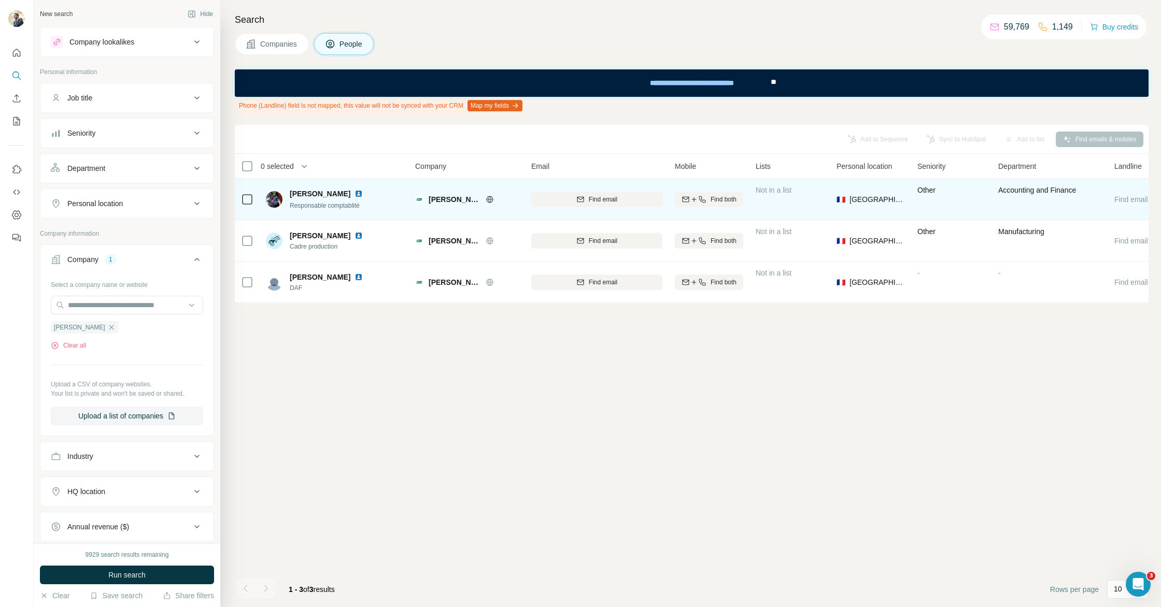
click at [362, 192] on img at bounding box center [358, 194] width 8 height 8
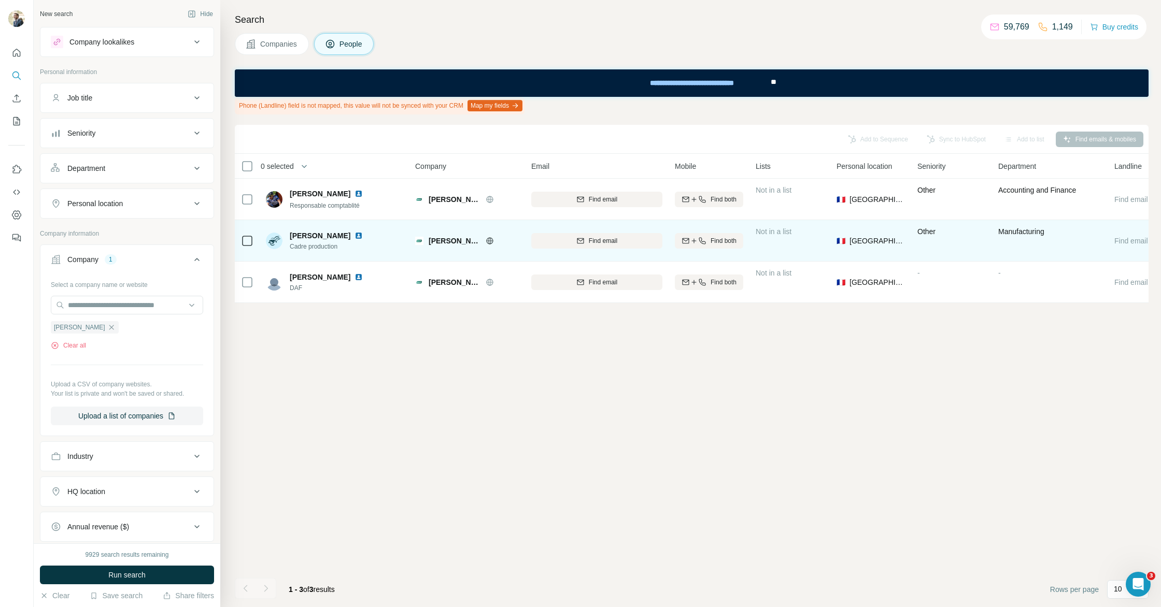
click at [363, 234] on img at bounding box center [358, 236] width 8 height 8
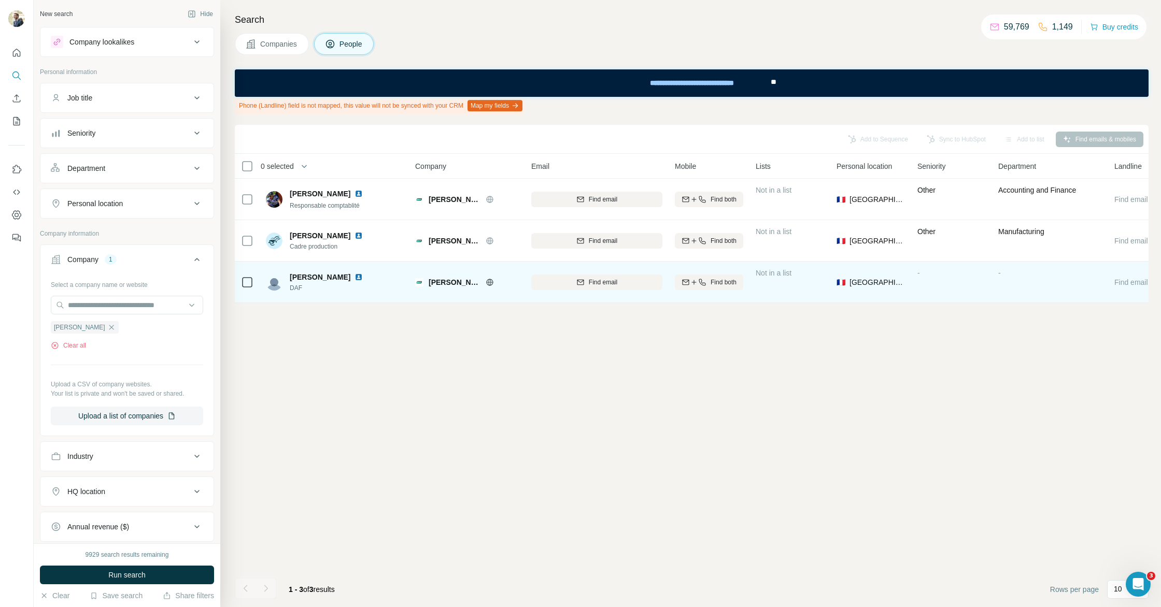
click at [355, 277] on img at bounding box center [358, 277] width 8 height 8
